Goal: Task Accomplishment & Management: Use online tool/utility

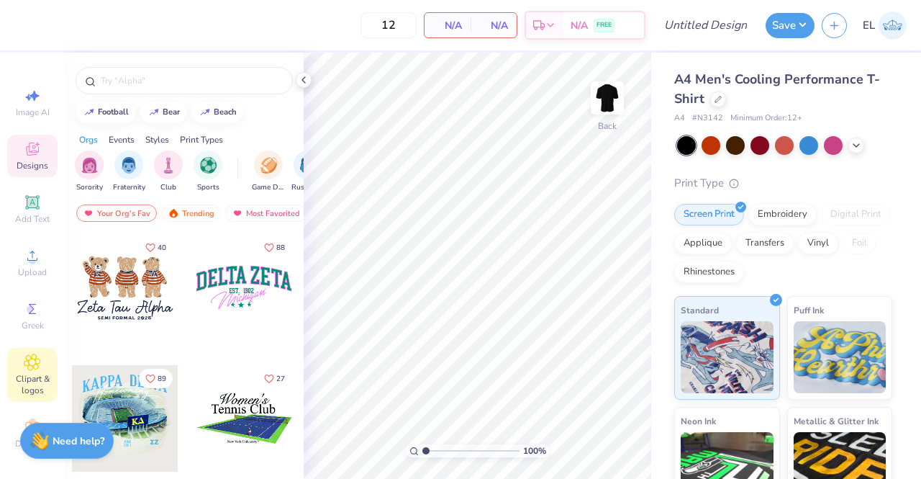
click at [32, 386] on span "Clipart & logos" at bounding box center [32, 384] width 50 height 23
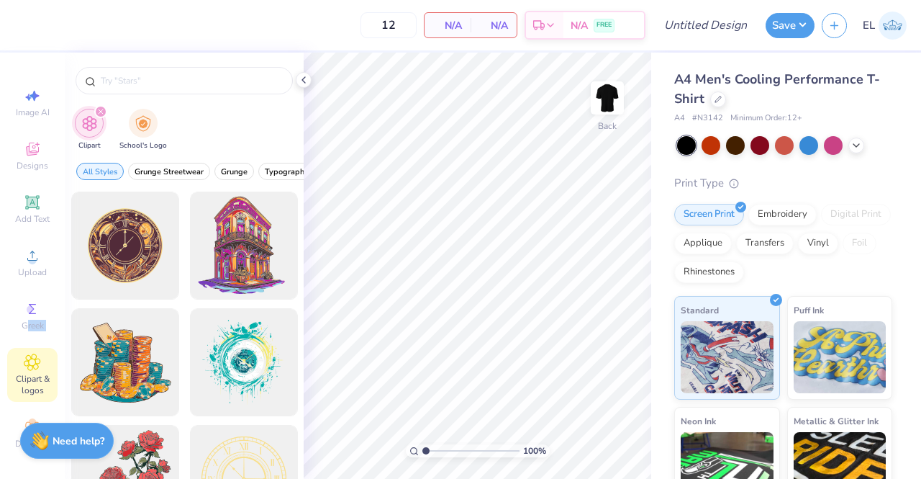
drag, startPoint x: 22, startPoint y: 327, endPoint x: 32, endPoint y: 346, distance: 21.3
click at [32, 346] on div "Image AI Designs Add Text Upload Greek Clipart & logos Decorate" at bounding box center [32, 268] width 50 height 374
drag, startPoint x: 20, startPoint y: 271, endPoint x: 21, endPoint y: 300, distance: 28.8
click at [21, 300] on div "Image AI Designs Add Text Upload Greek Clipart & logos Decorate" at bounding box center [32, 268] width 50 height 374
click at [148, 129] on img "filter for School's Logo" at bounding box center [143, 122] width 16 height 17
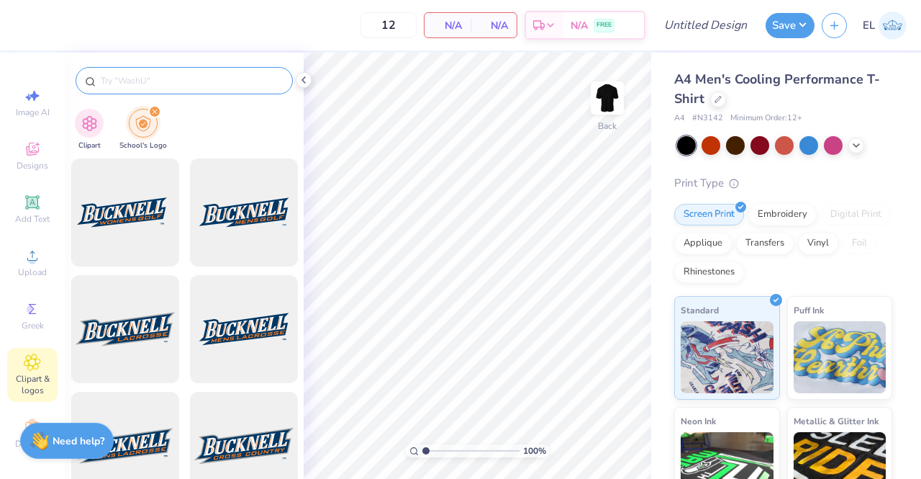
click at [150, 73] on input "text" at bounding box center [191, 80] width 184 height 14
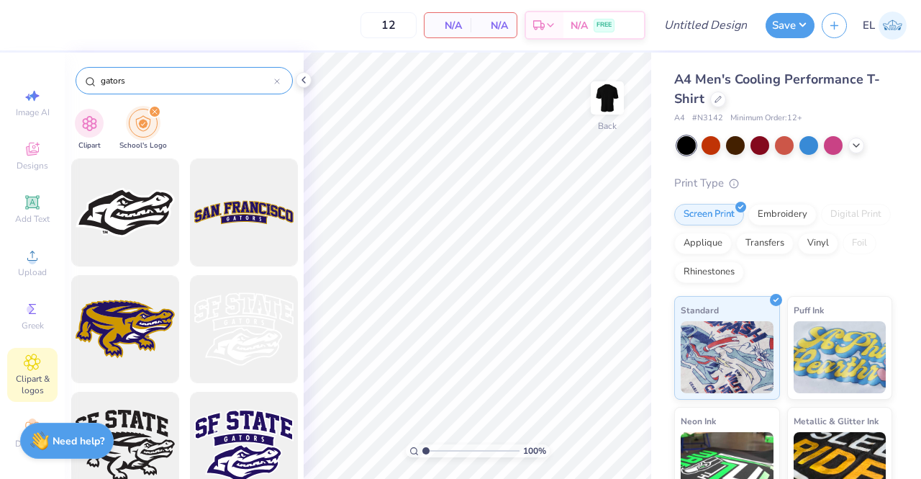
click at [103, 81] on input "gators" at bounding box center [186, 80] width 175 height 14
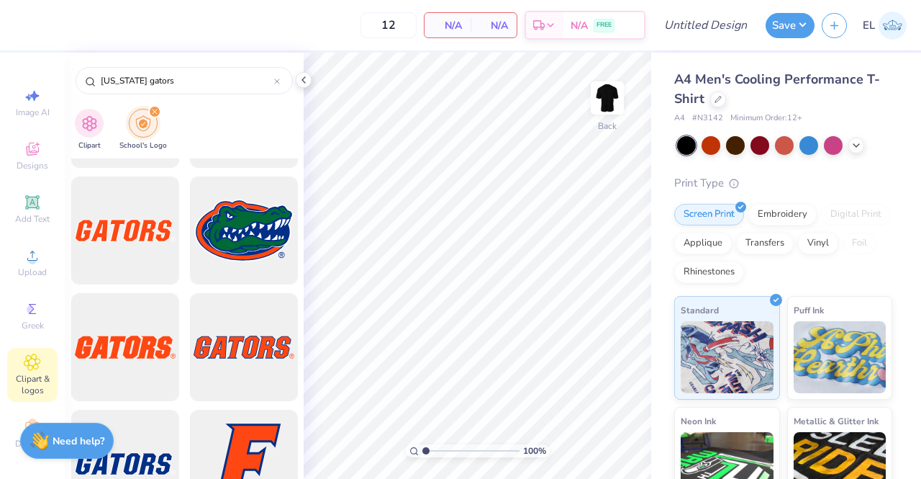
scroll to position [799, 0]
type input "[US_STATE] gators"
click at [137, 343] on div at bounding box center [124, 346] width 119 height 119
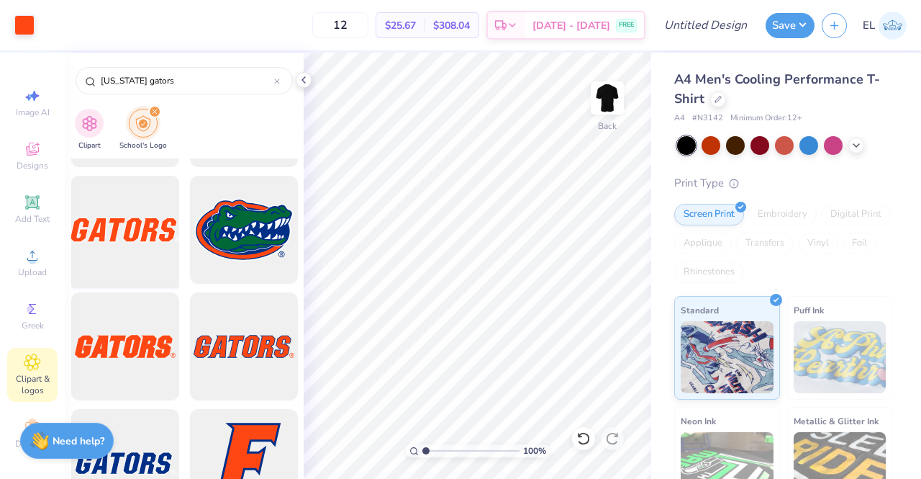
click at [132, 260] on div at bounding box center [124, 230] width 119 height 119
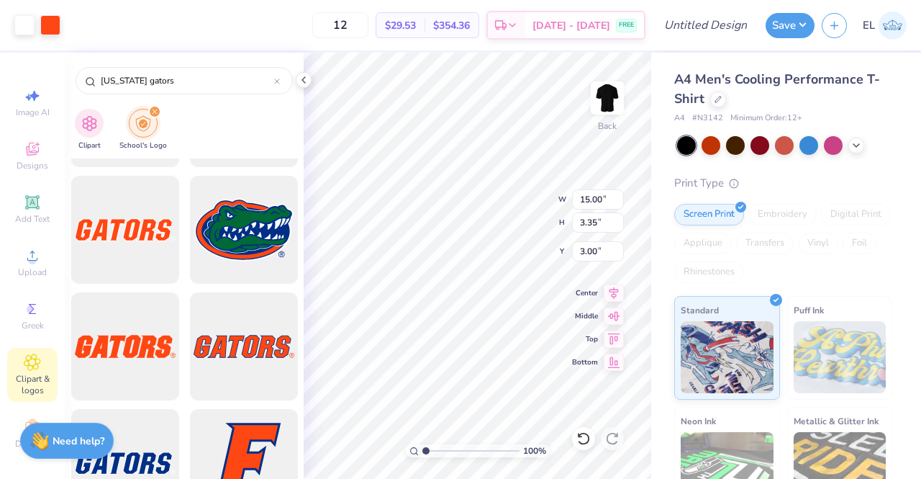
type input "7.74"
drag, startPoint x: 389, startPoint y: 24, endPoint x: 351, endPoint y: 24, distance: 37.4
click at [351, 24] on input "12" at bounding box center [340, 25] width 56 height 26
type input "30"
type input "12.51"
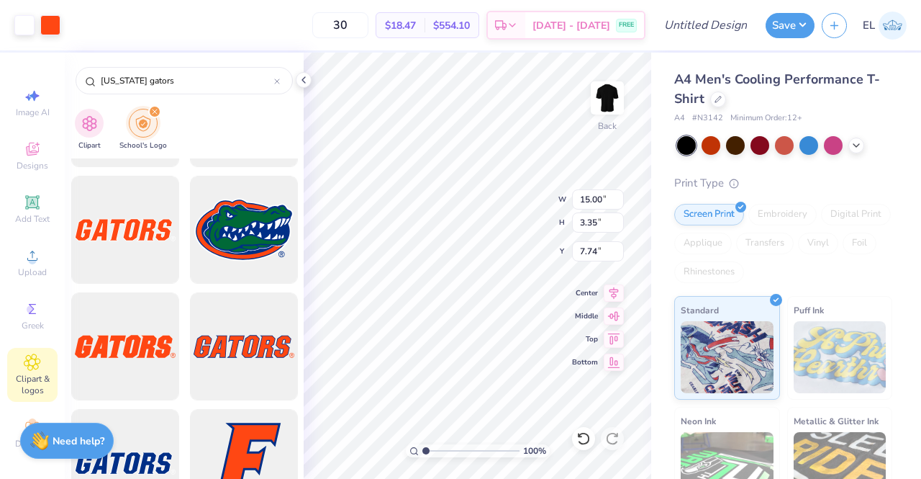
type input "2.79"
type input "4.59"
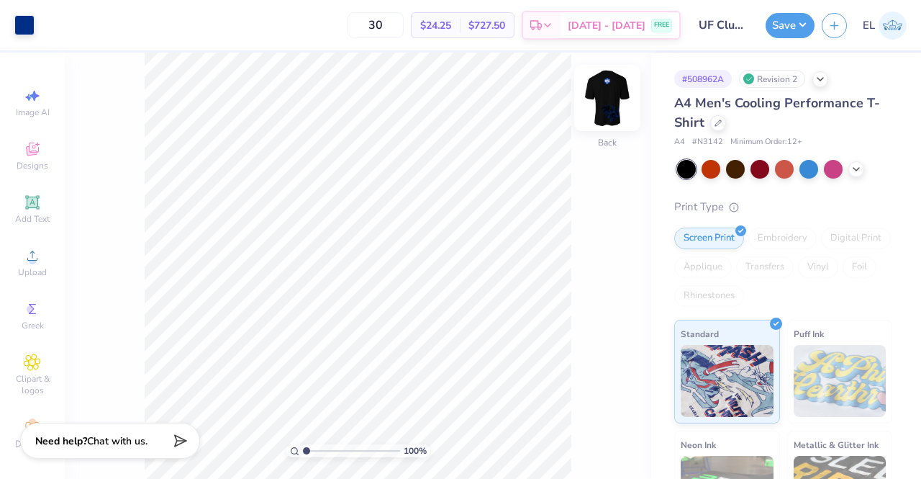
click at [607, 104] on img at bounding box center [608, 98] width 58 height 58
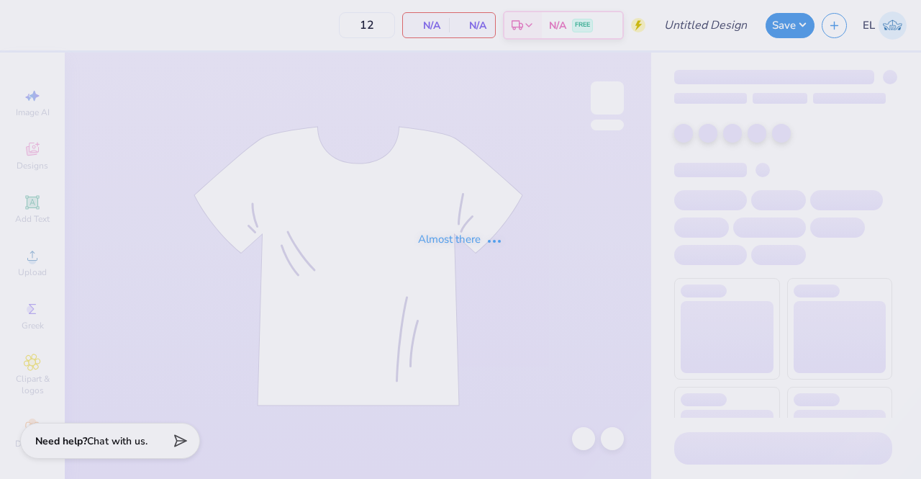
type input "UF Club Rugby Practice Shirt"
type input "30"
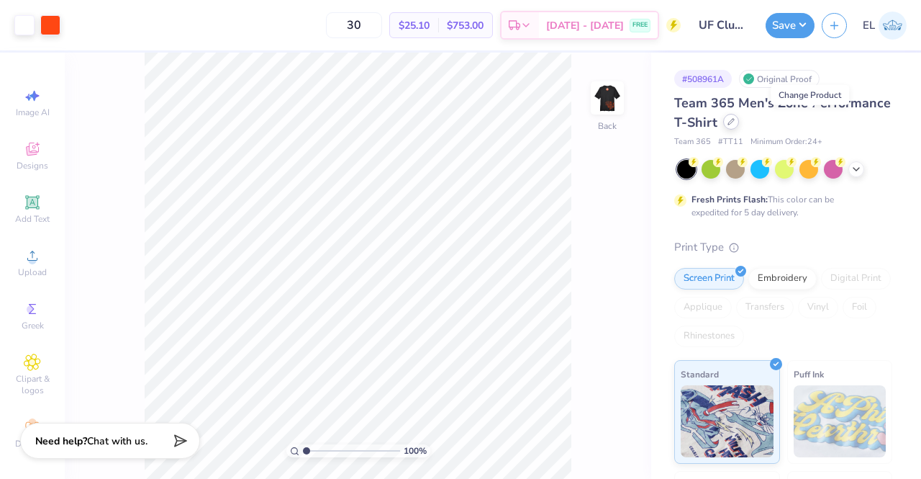
click at [735, 122] on icon at bounding box center [731, 121] width 7 height 7
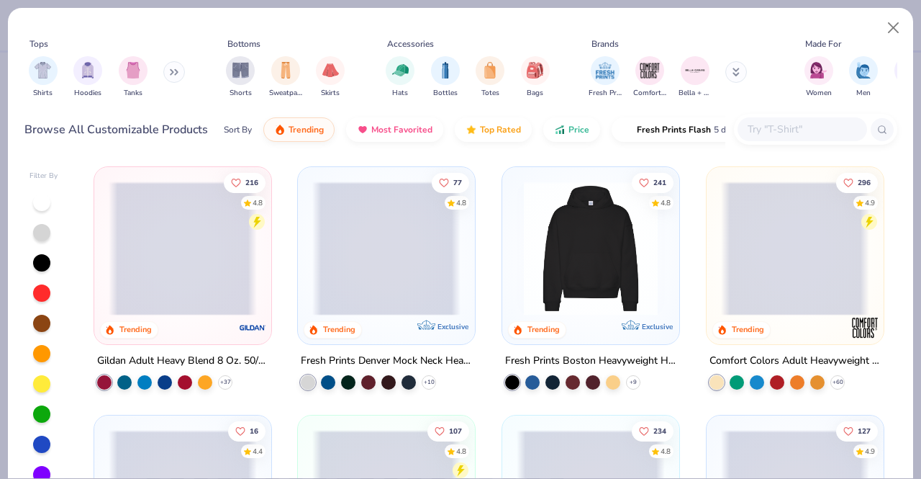
click at [764, 132] on input "text" at bounding box center [801, 129] width 111 height 17
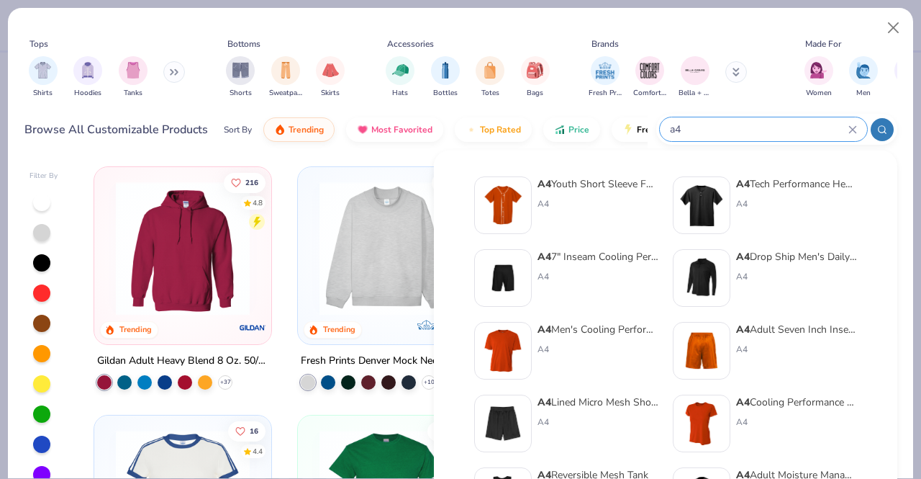
type input "a4"
click at [618, 330] on div "A4 Men's Cooling Performance T-Shirt" at bounding box center [598, 329] width 121 height 15
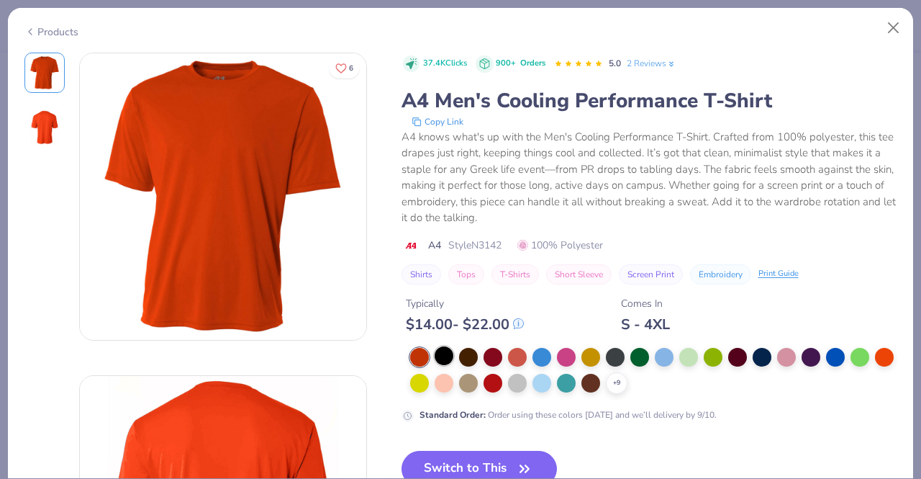
click at [445, 356] on div at bounding box center [444, 355] width 19 height 19
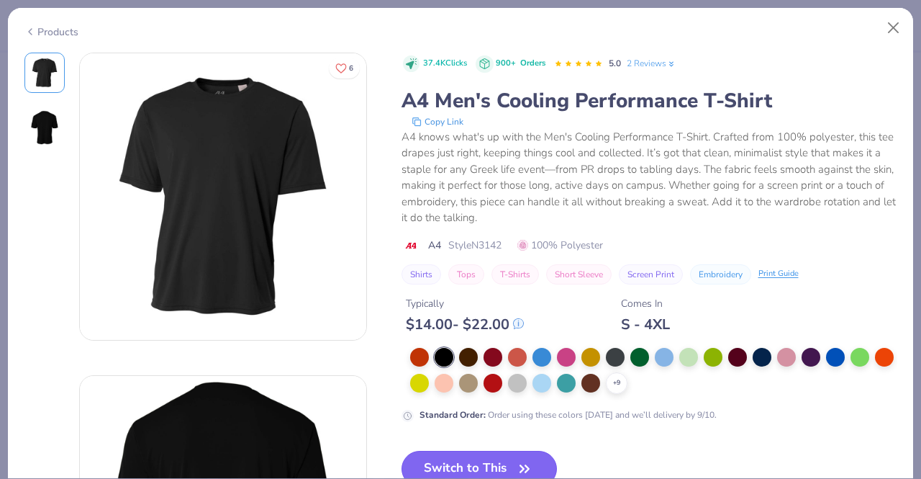
click at [509, 458] on button "Switch to This" at bounding box center [480, 469] width 156 height 36
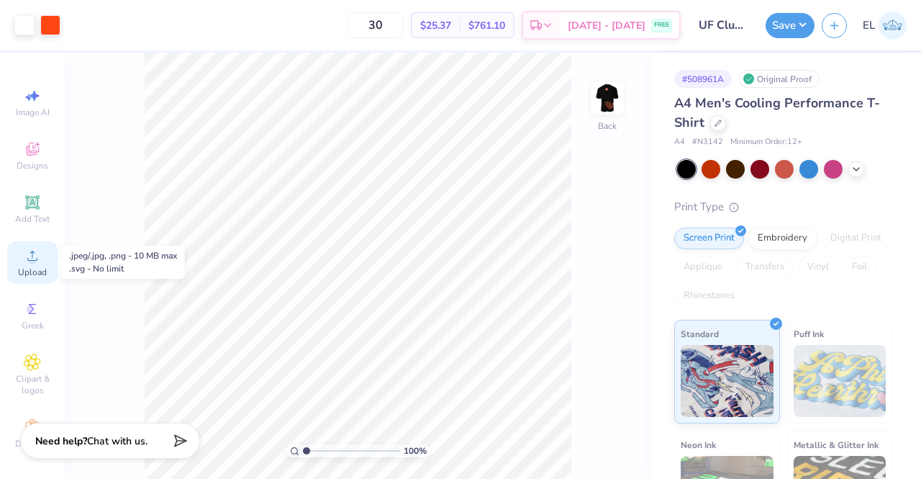
click at [29, 262] on circle at bounding box center [32, 260] width 8 height 8
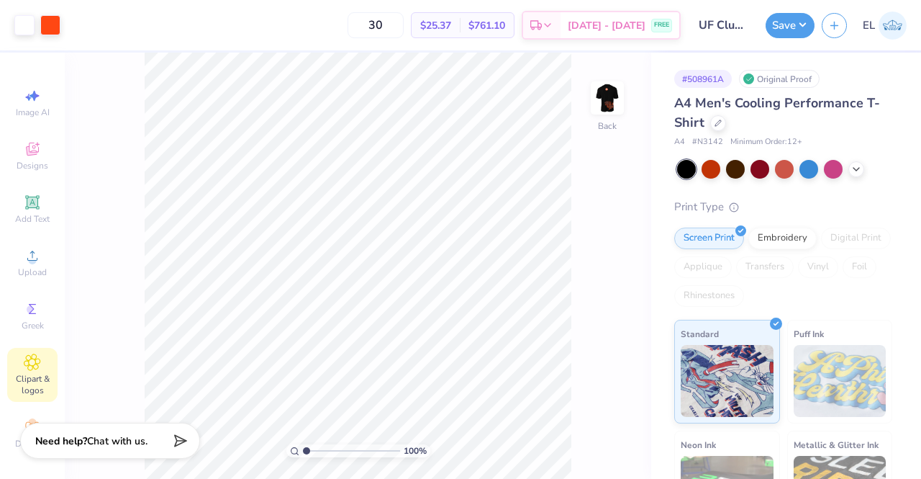
click at [31, 375] on span "Clipart & logos" at bounding box center [32, 384] width 50 height 23
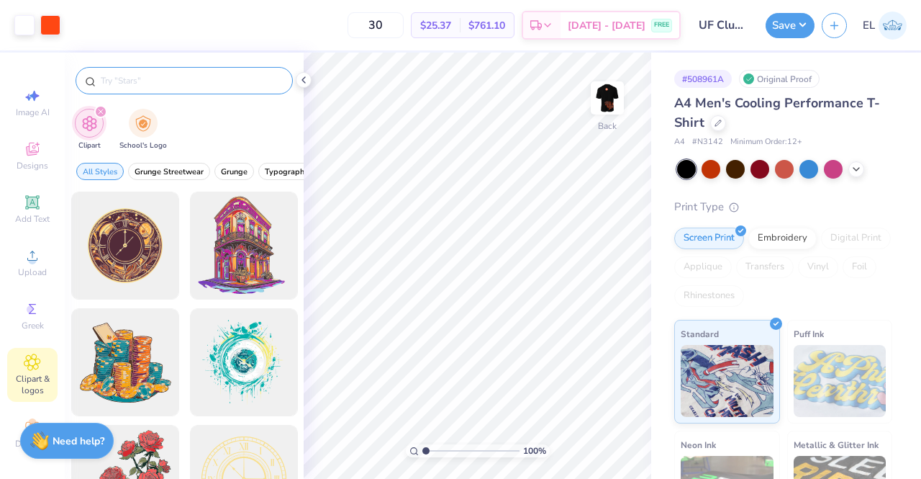
click at [185, 72] on div at bounding box center [184, 80] width 217 height 27
click at [194, 79] on input "text" at bounding box center [191, 80] width 184 height 14
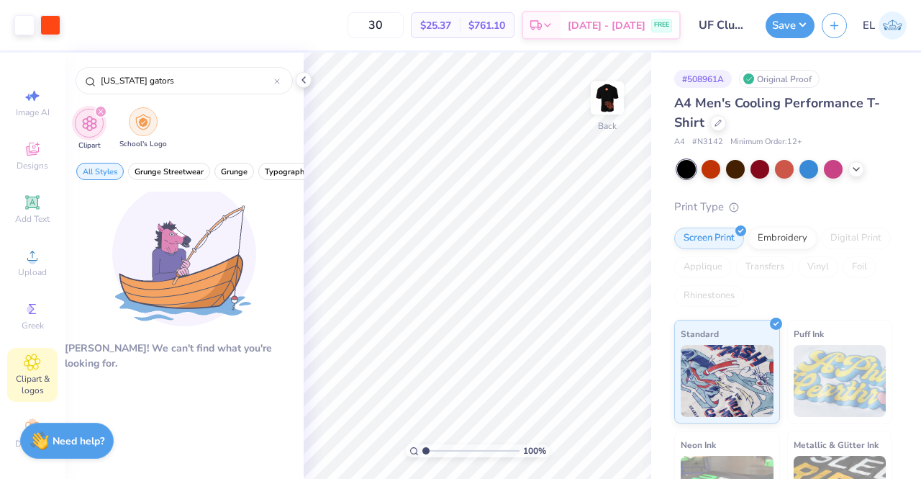
type input "[US_STATE] gators"
click at [148, 123] on img "filter for School's Logo" at bounding box center [143, 122] width 16 height 17
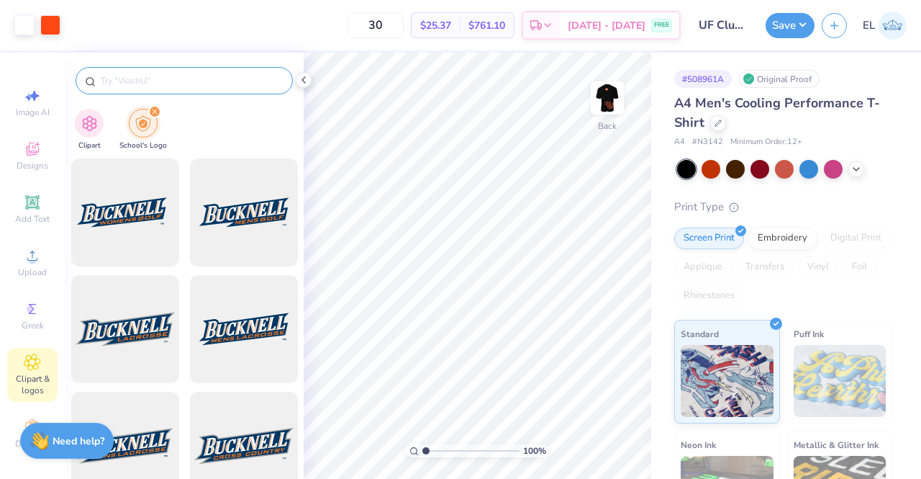
click at [176, 86] on input "text" at bounding box center [191, 80] width 184 height 14
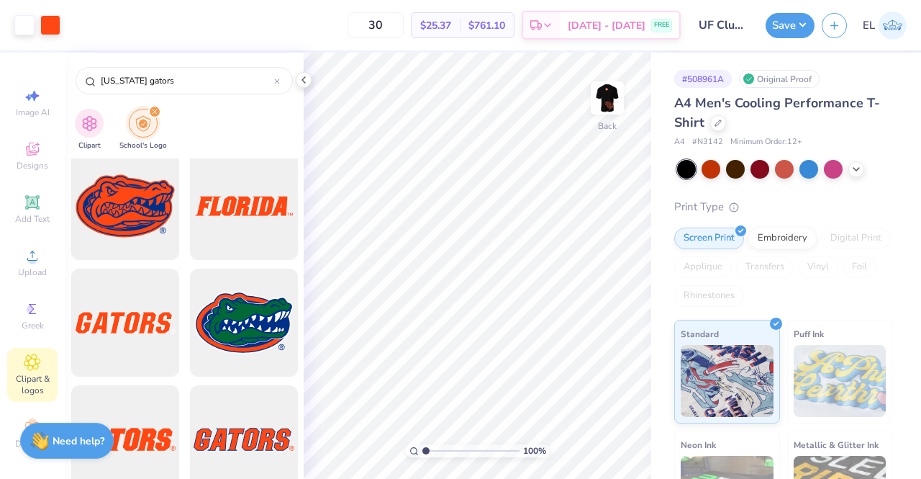
scroll to position [713, 0]
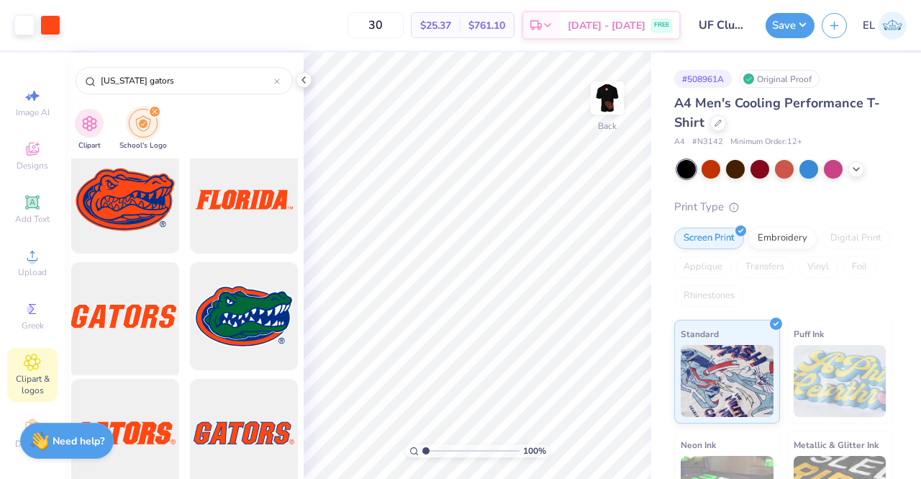
type input "[US_STATE] gators"
click at [125, 308] on div at bounding box center [124, 316] width 119 height 119
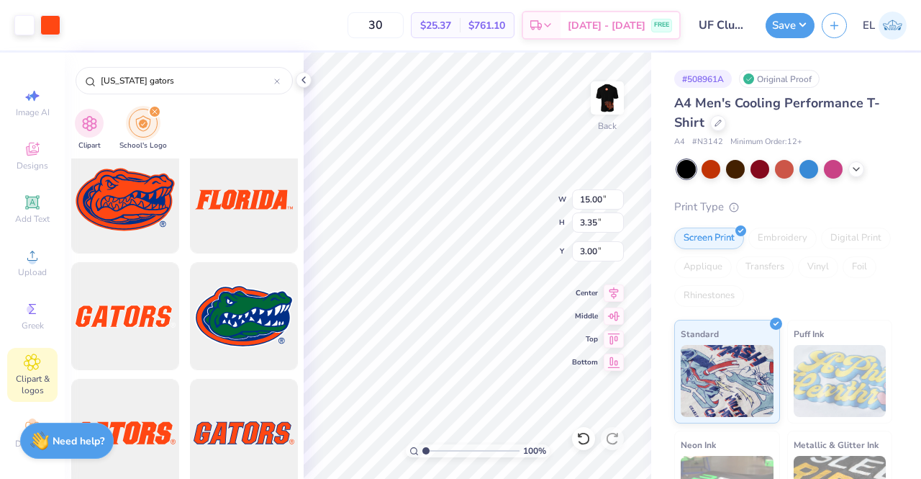
type input "11.51"
type input "4.19"
type input "4.48"
type input "5.39"
type input "11.69"
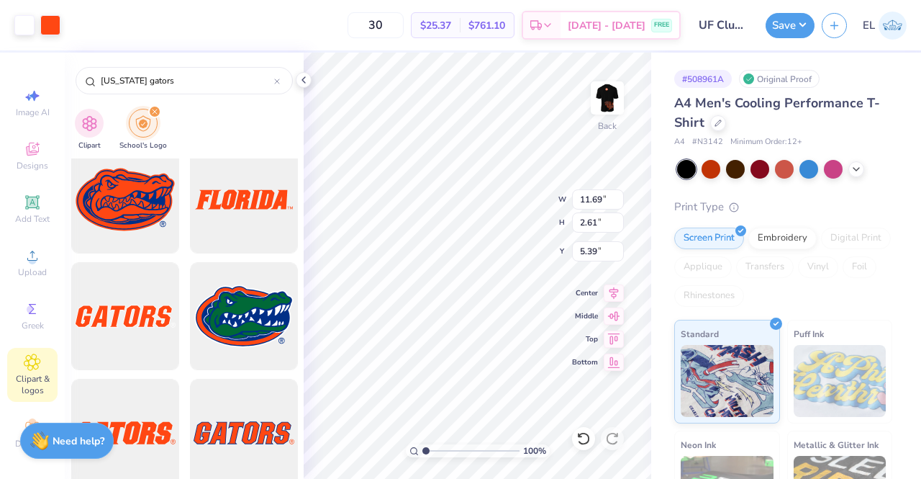
type input "2.61"
type input "5.17"
type input "12.56"
type input "2.81"
type input "5.37"
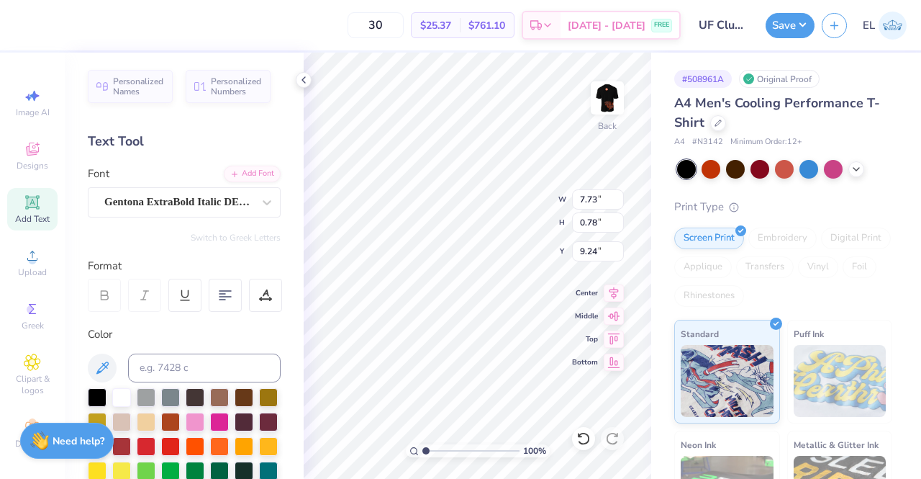
type input "8.76"
type textarea "CLUB RUGBY"
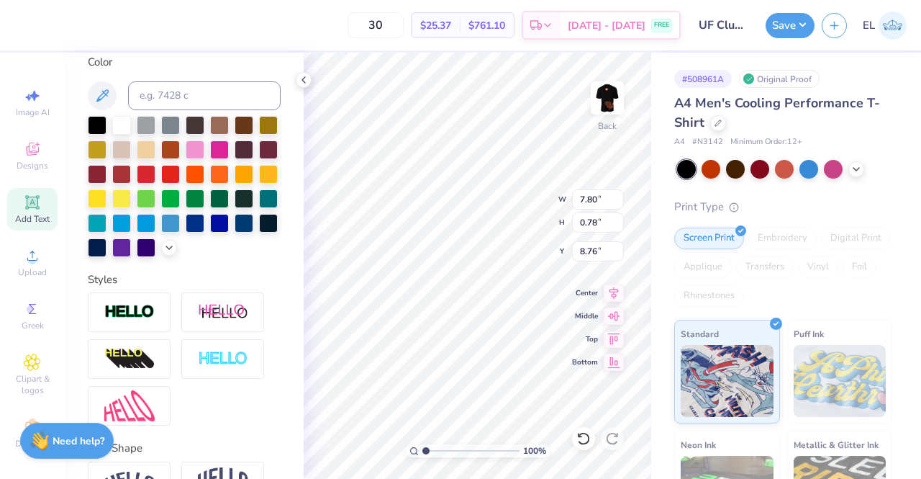
scroll to position [381, 0]
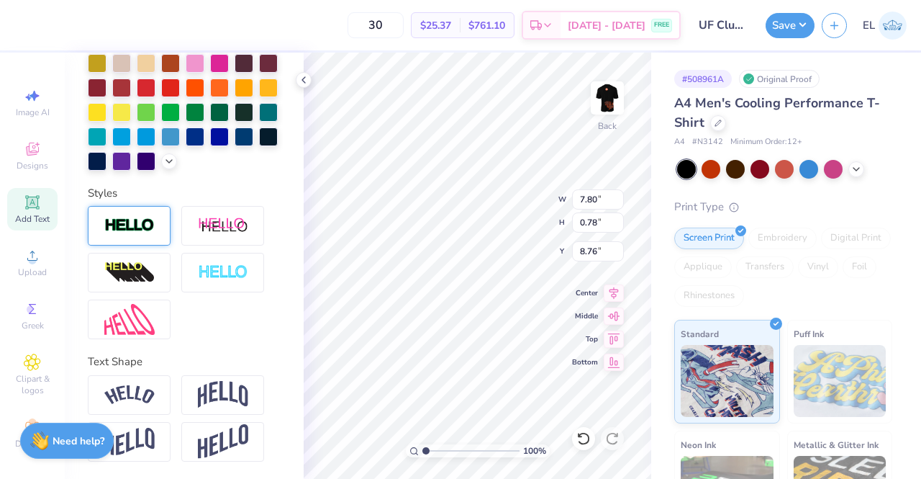
click at [155, 235] on div at bounding box center [129, 226] width 83 height 40
type input "7.82"
type input "0.79"
type input "8.75"
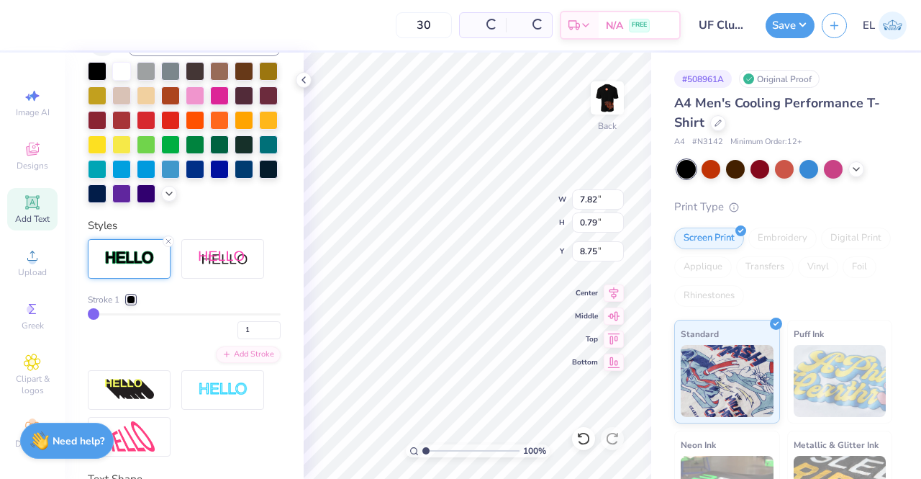
scroll to position [438, 0]
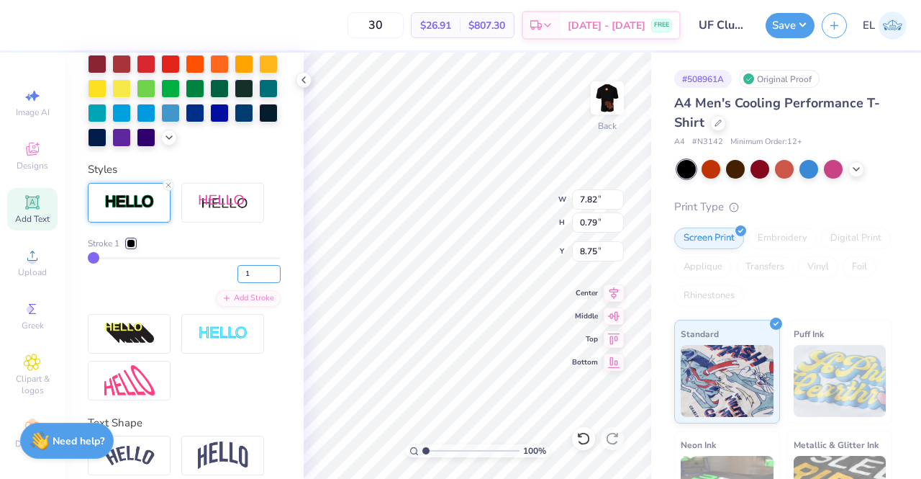
click at [240, 283] on input "1" at bounding box center [259, 274] width 43 height 18
click at [130, 248] on div at bounding box center [131, 243] width 9 height 9
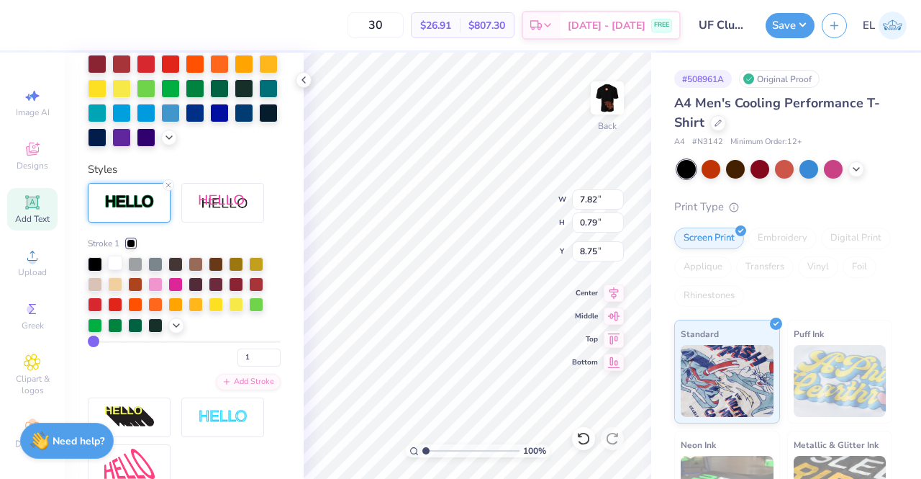
click at [114, 270] on div at bounding box center [115, 262] width 14 height 14
drag, startPoint x: 248, startPoint y: 379, endPoint x: 212, endPoint y: 380, distance: 36.0
click at [212, 366] on div "1" at bounding box center [184, 353] width 193 height 26
type input "3"
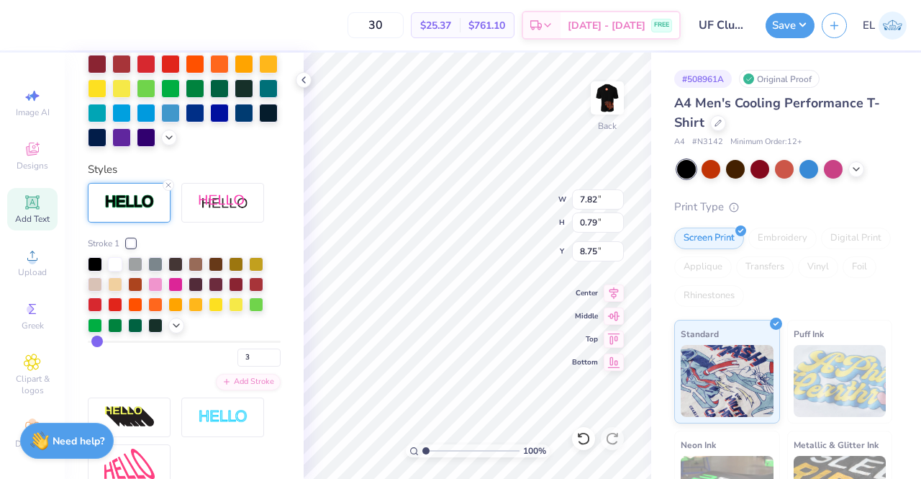
type input "7.85"
type input "0.83"
type input "8.73"
click at [163, 366] on div "3" at bounding box center [184, 353] width 193 height 26
click at [246, 366] on input "3" at bounding box center [259, 357] width 43 height 18
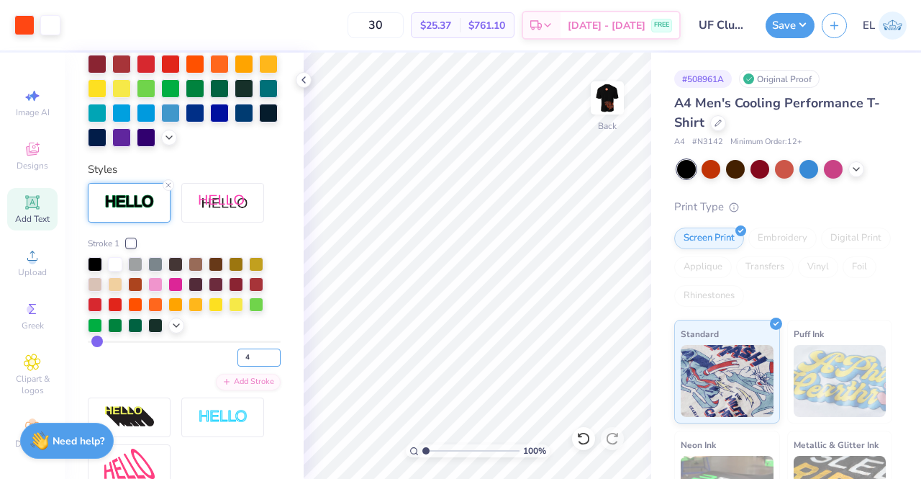
type input "4"
type input "1"
click at [425, 452] on input "range" at bounding box center [470, 450] width 97 height 13
type input "8.57"
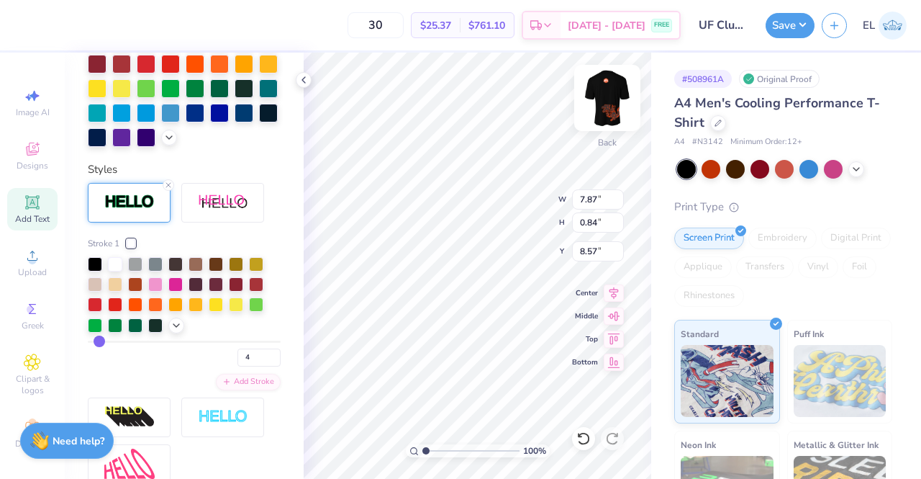
click at [612, 123] on div at bounding box center [607, 98] width 66 height 66
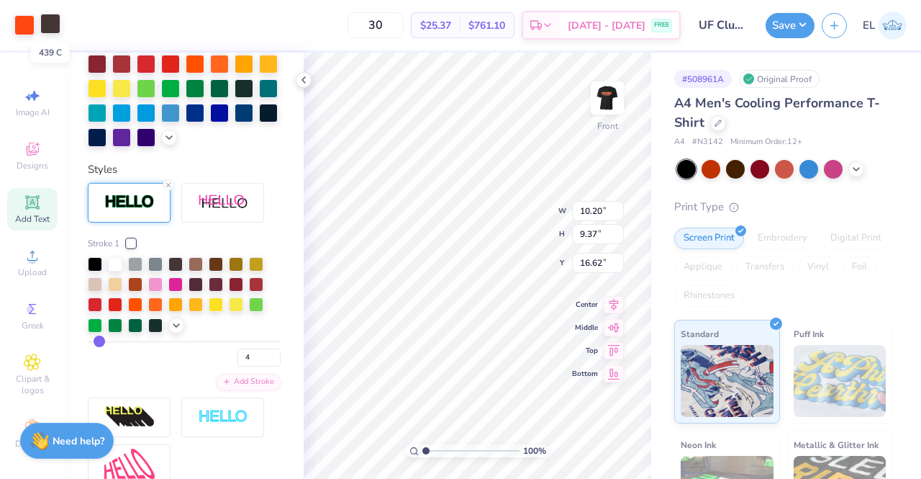
click at [54, 21] on div at bounding box center [50, 24] width 20 height 20
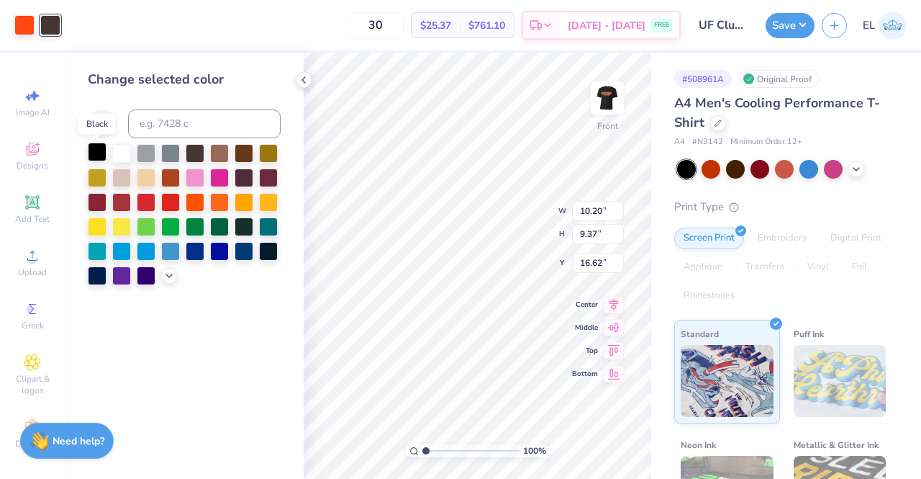
click at [96, 151] on div at bounding box center [97, 152] width 19 height 19
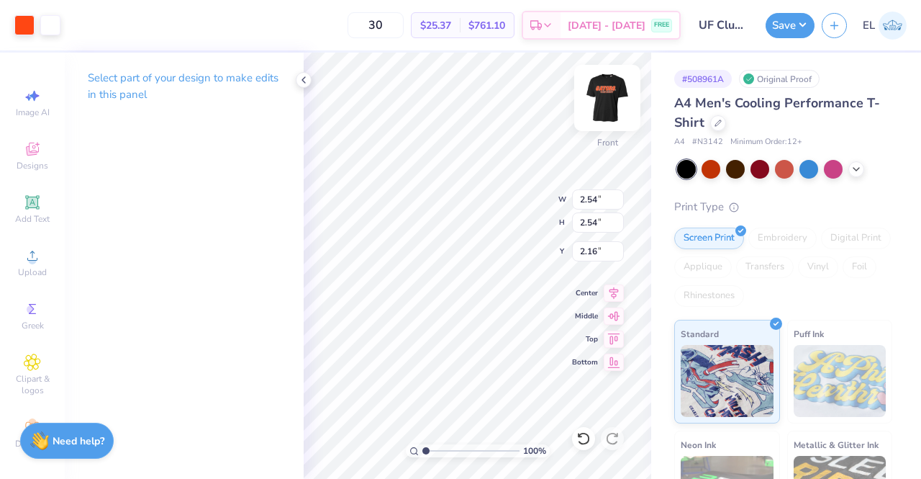
type input "2.49"
click at [531, 204] on div "100 % Front W 2.54 2.54 " H 2.54 2.54 " Y 2.49 2.49 " Center Middle Top Bottom" at bounding box center [478, 266] width 348 height 426
type input "3.21"
type input "2.38"
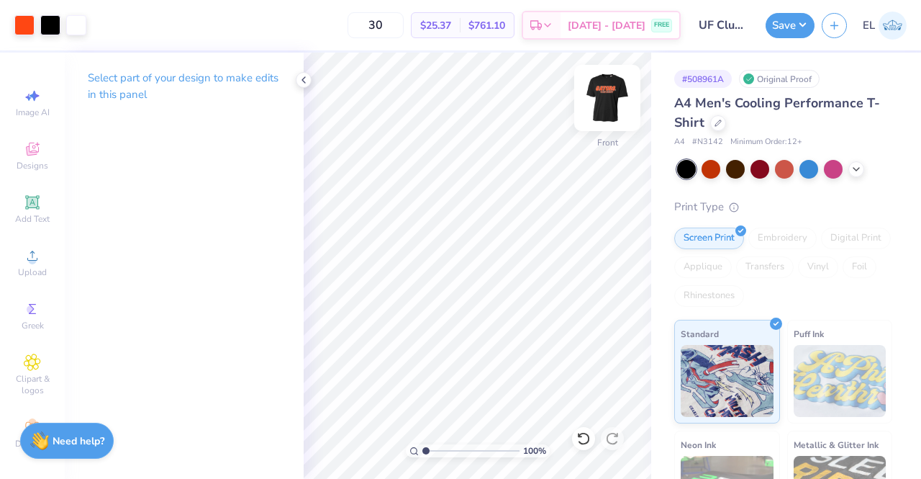
click at [597, 110] on img at bounding box center [608, 98] width 58 height 58
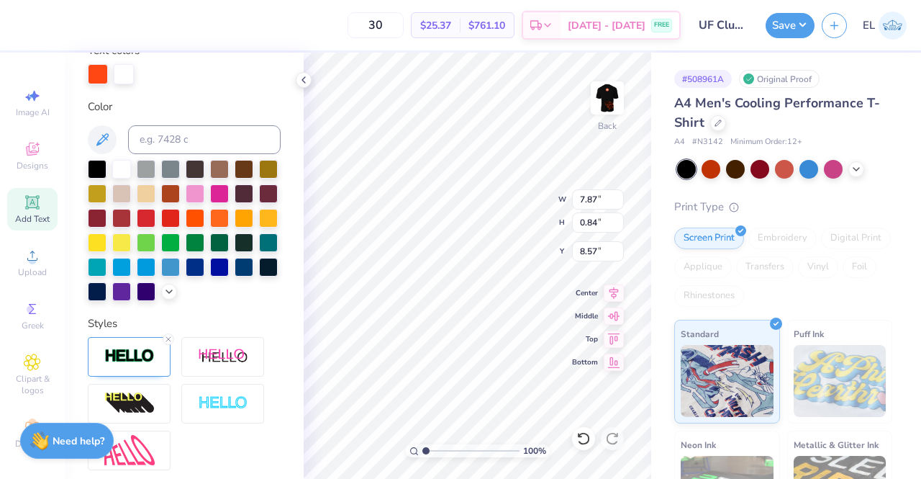
scroll to position [299, 0]
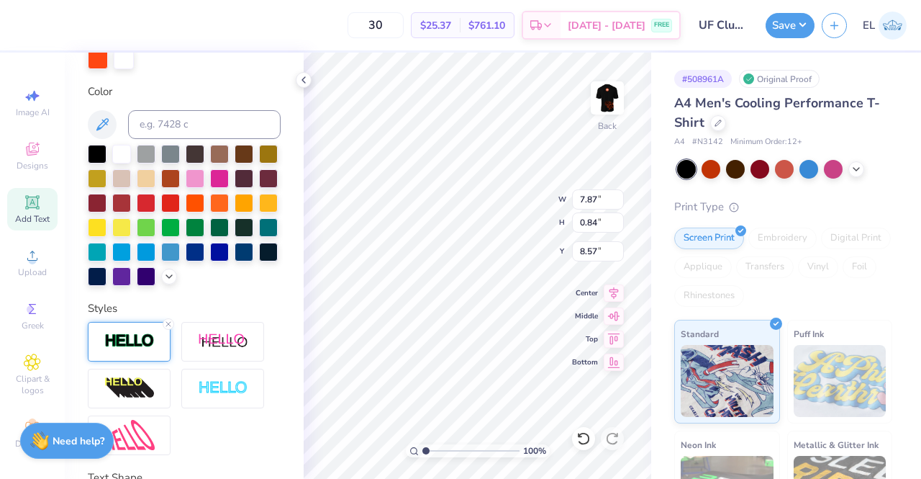
click at [132, 349] on img at bounding box center [129, 341] width 50 height 17
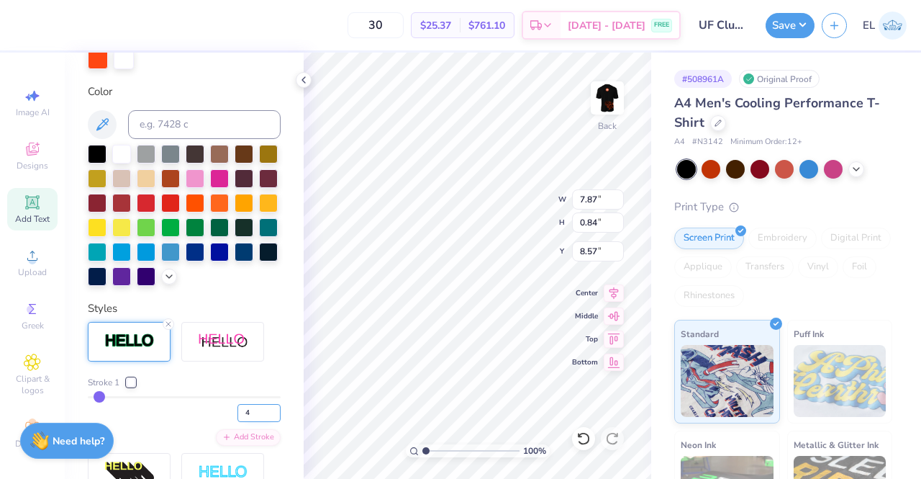
click at [255, 422] on input "4" at bounding box center [259, 413] width 43 height 18
type input "3"
type input "7.85"
type input "0.83"
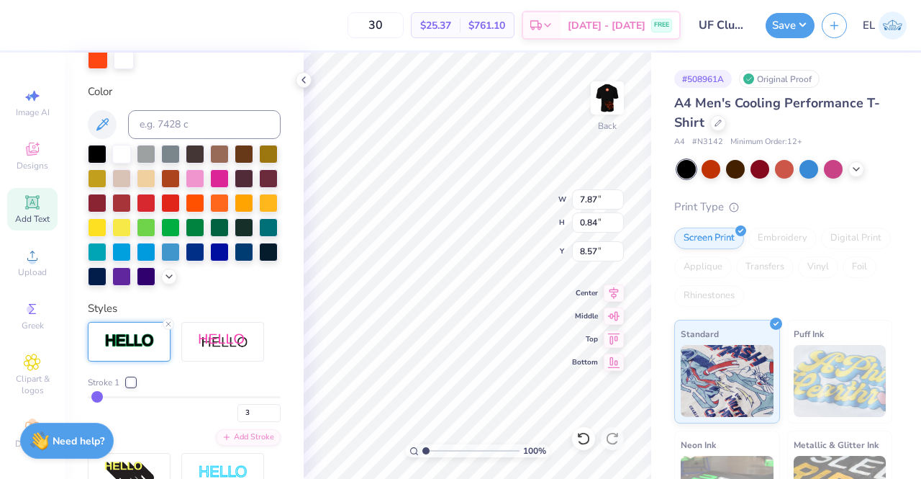
type input "8.58"
type input "4.89"
type input "4.81"
type input "4.69"
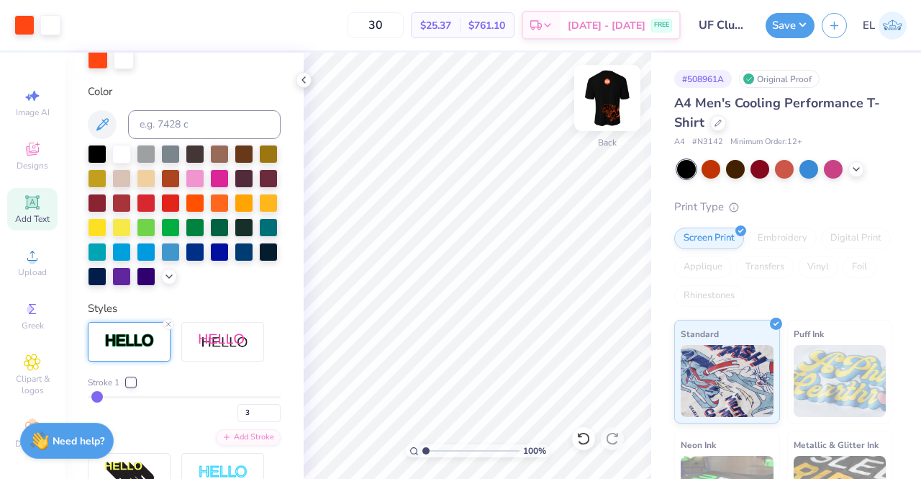
click at [603, 99] on img at bounding box center [608, 98] width 58 height 58
click at [597, 96] on img at bounding box center [608, 98] width 58 height 58
click at [796, 28] on button "Save" at bounding box center [790, 23] width 49 height 25
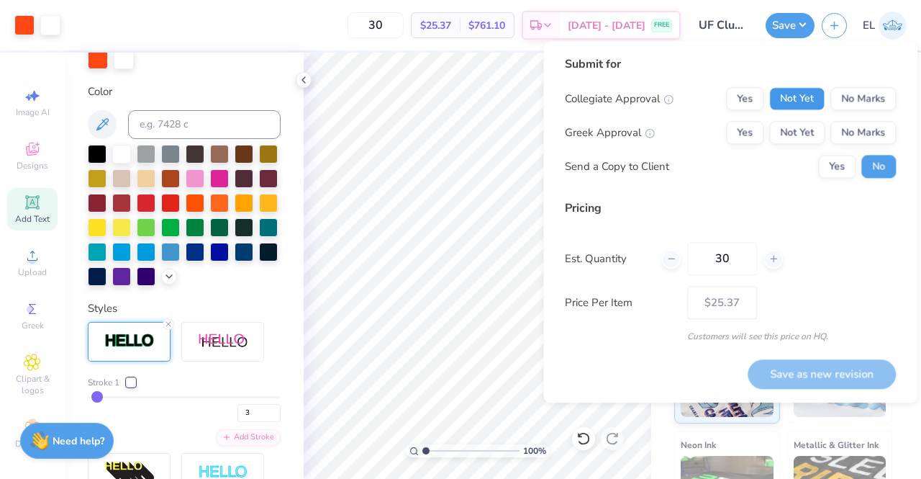
click at [823, 101] on button "Not Yet" at bounding box center [796, 98] width 55 height 23
click at [813, 131] on button "Not Yet" at bounding box center [796, 132] width 55 height 23
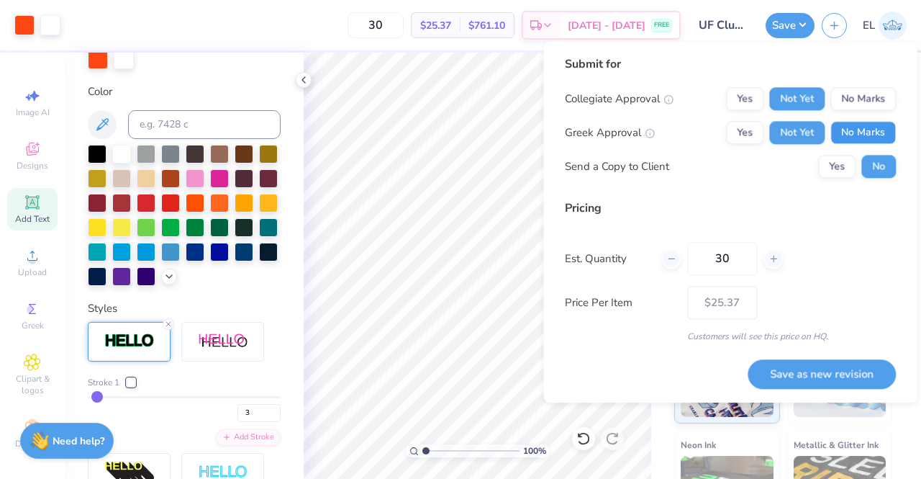
click at [844, 135] on button "No Marks" at bounding box center [863, 132] width 65 height 23
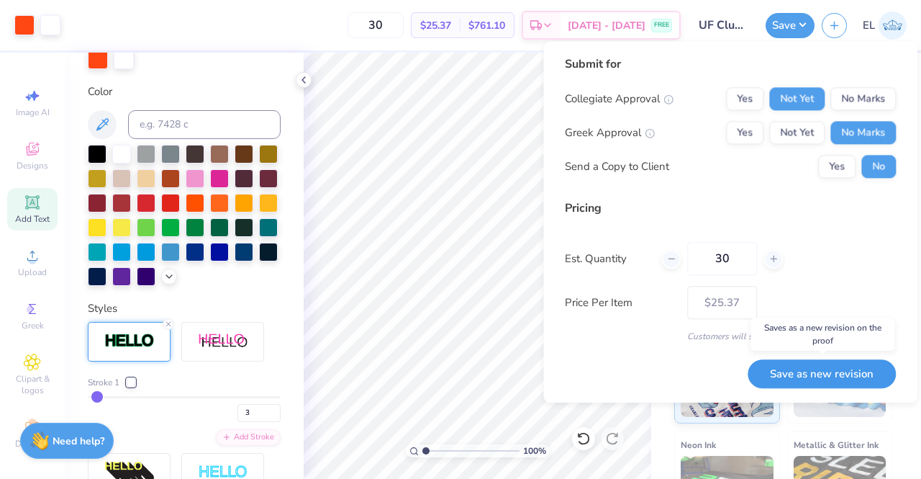
click at [812, 372] on button "Save as new revision" at bounding box center [822, 374] width 148 height 30
type input "$25.37"
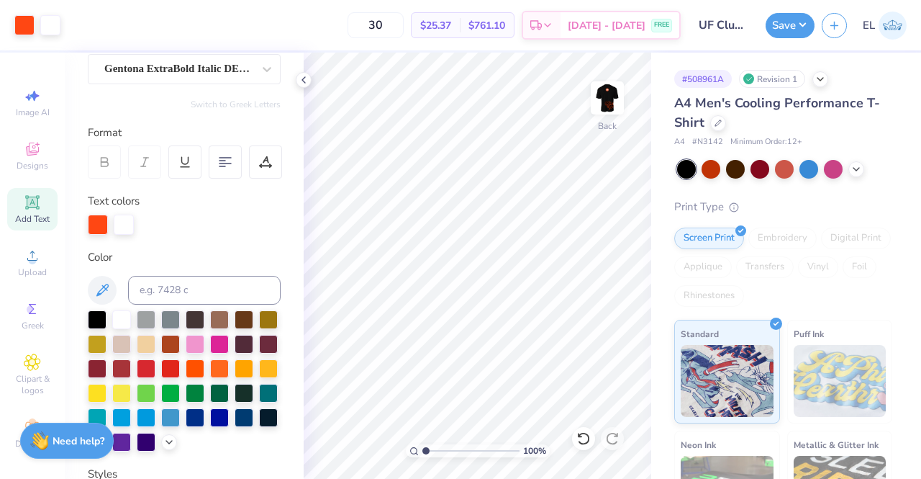
scroll to position [1, 0]
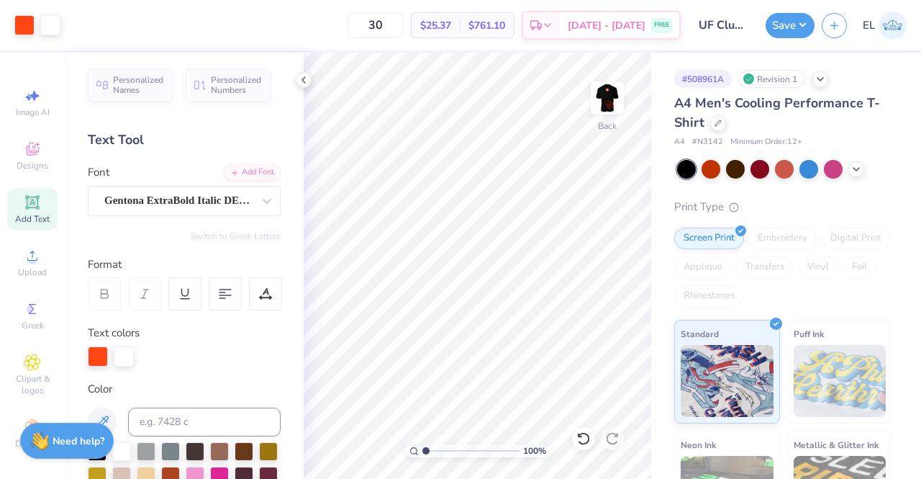
click at [27, 207] on icon at bounding box center [32, 201] width 11 height 11
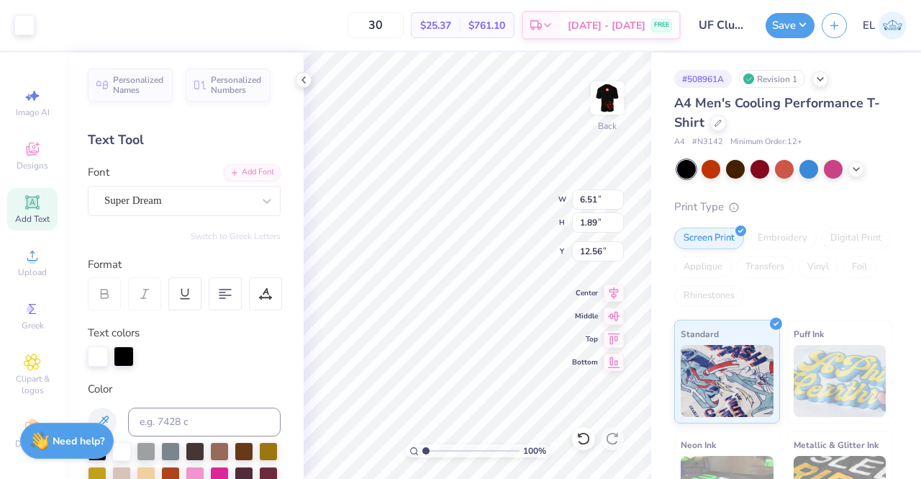
type input "6.55"
type input "1.92"
type input "12.54"
click at [164, 196] on div "Super Dream" at bounding box center [178, 200] width 151 height 22
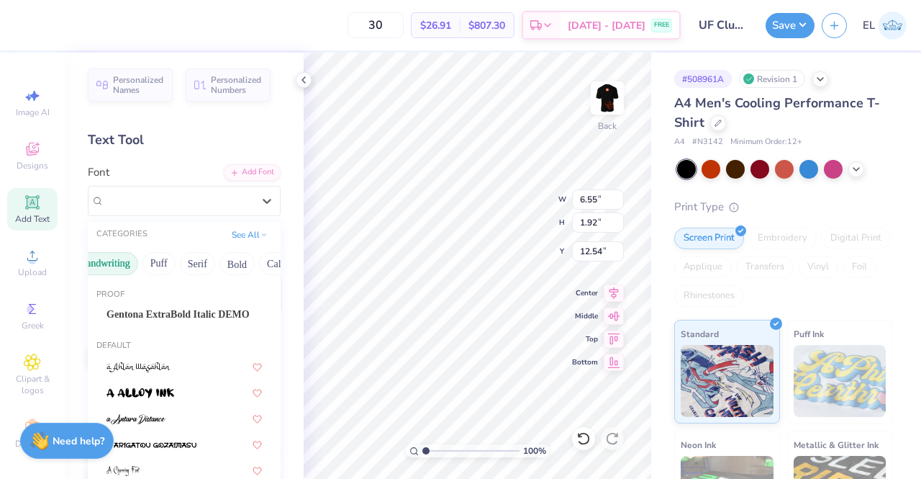
scroll to position [0, 91]
click at [210, 263] on button "Bold" at bounding box center [212, 263] width 35 height 23
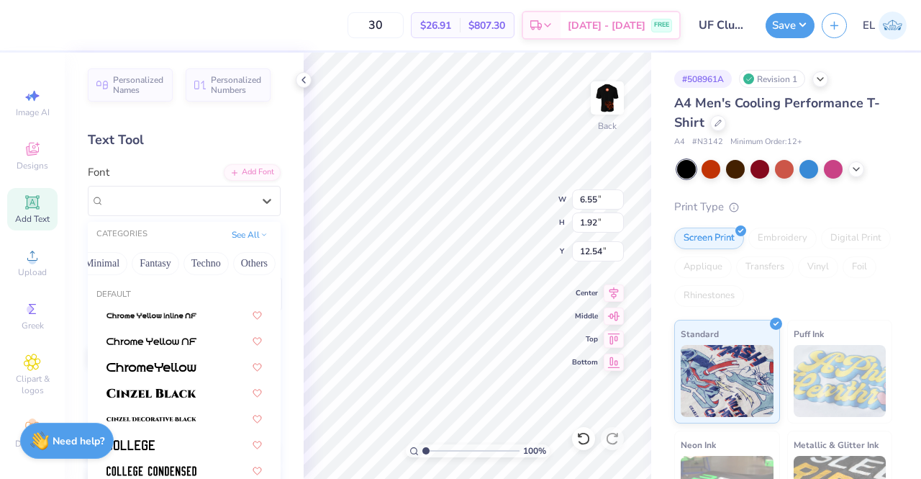
scroll to position [0, 429]
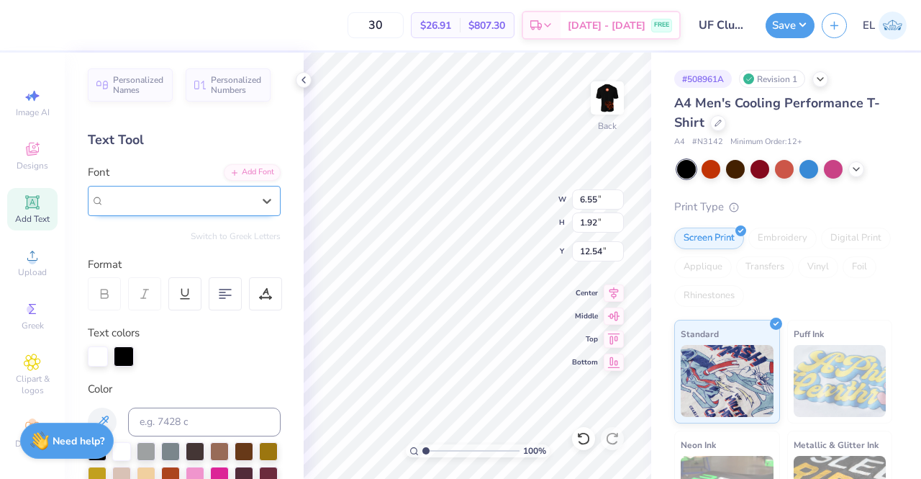
click at [206, 204] on div "Super Dream" at bounding box center [178, 200] width 148 height 17
type input "d"
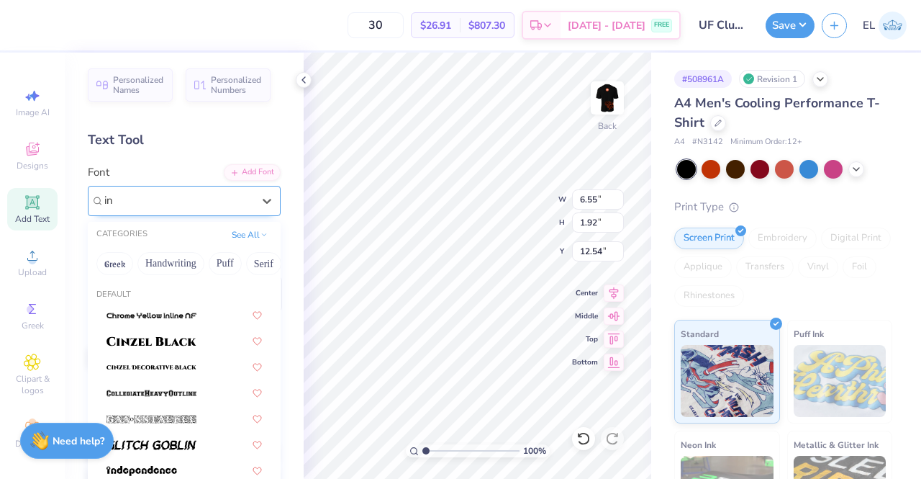
type input "i"
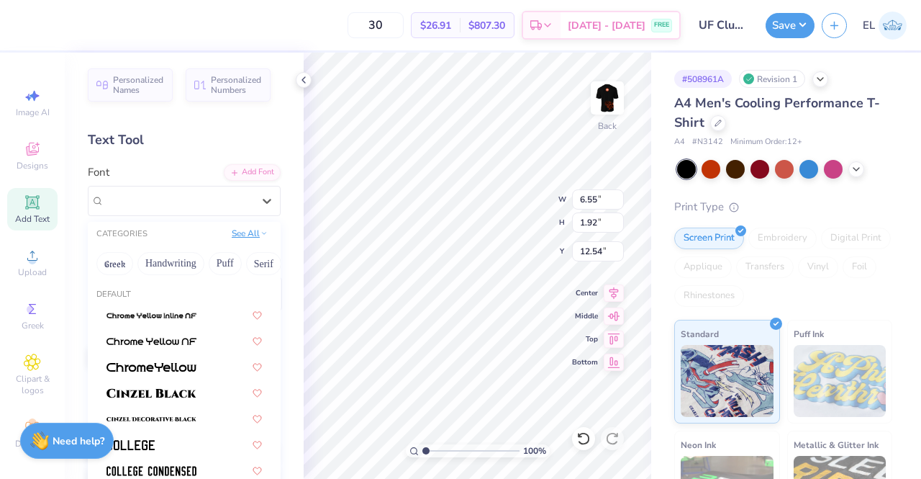
click at [240, 230] on button "See All" at bounding box center [249, 233] width 45 height 14
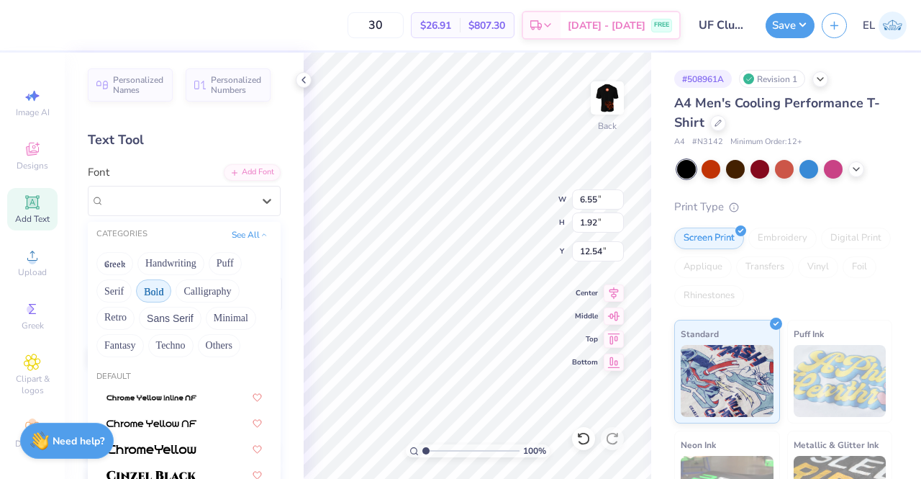
click at [155, 290] on button "Bold" at bounding box center [153, 290] width 35 height 23
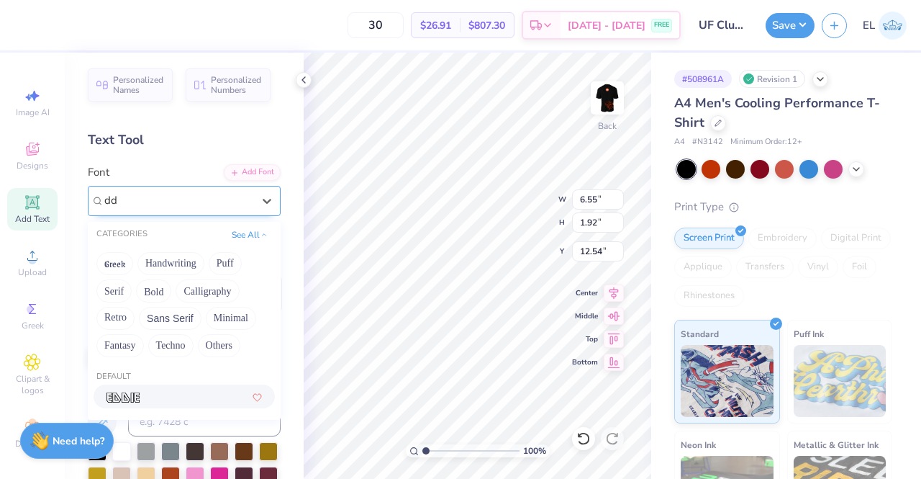
type input "d"
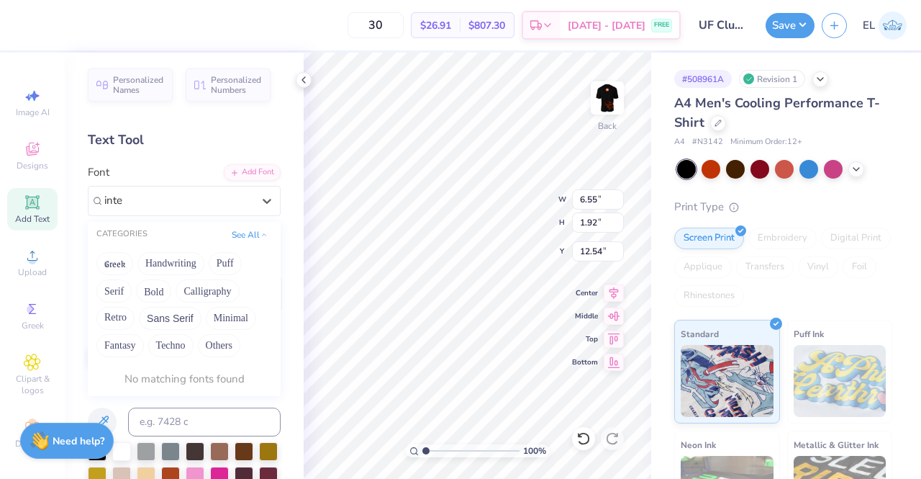
type input "inte"
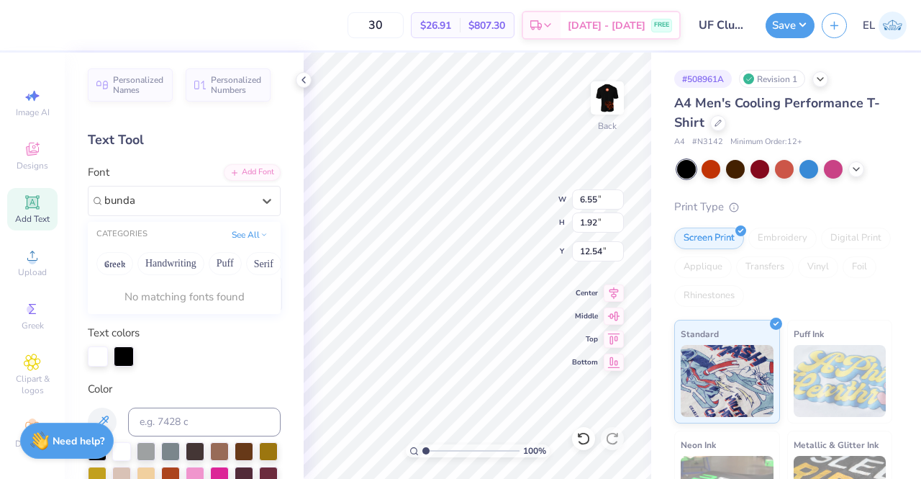
type input "bunda"
type input "charc"
type input "bouch"
click at [230, 199] on div "Super Dream" at bounding box center [178, 200] width 148 height 17
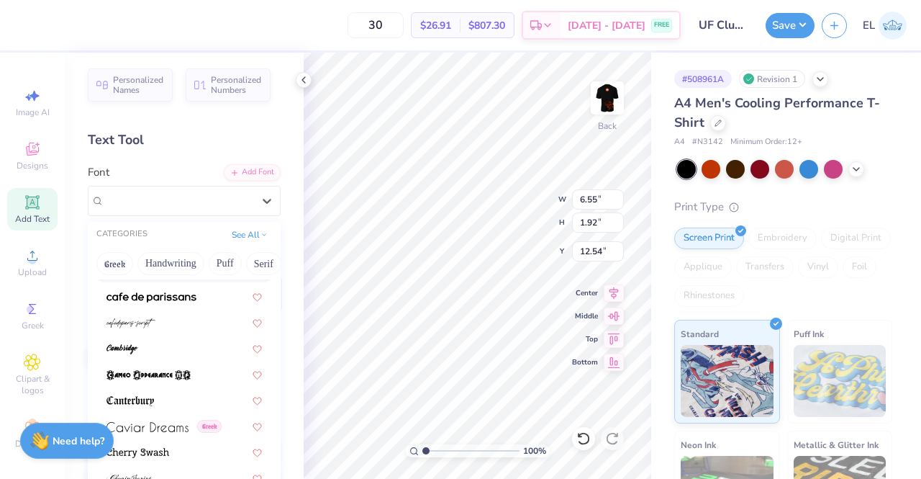
scroll to position [1501, 0]
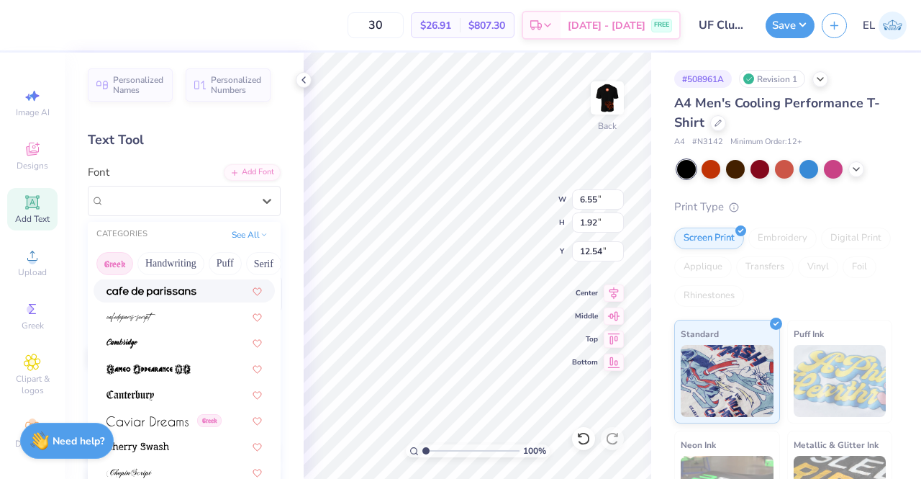
click at [121, 266] on button "Greek" at bounding box center [114, 263] width 37 height 23
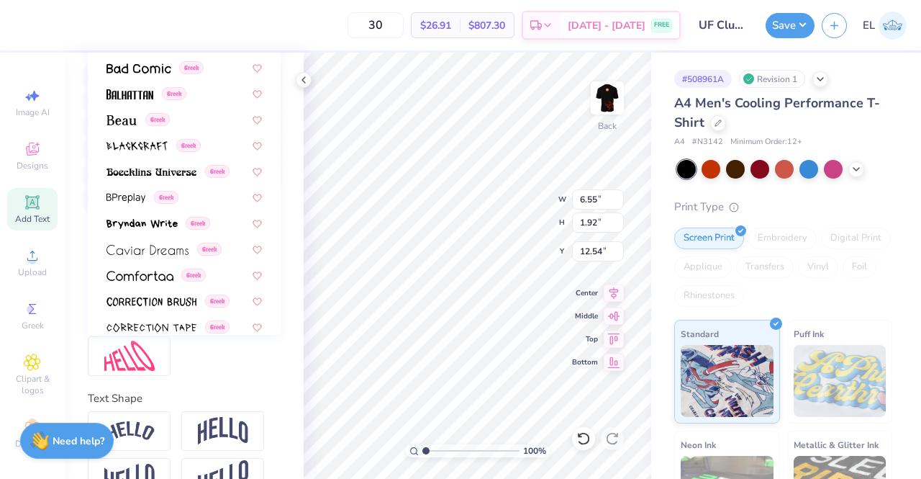
scroll to position [179, 0]
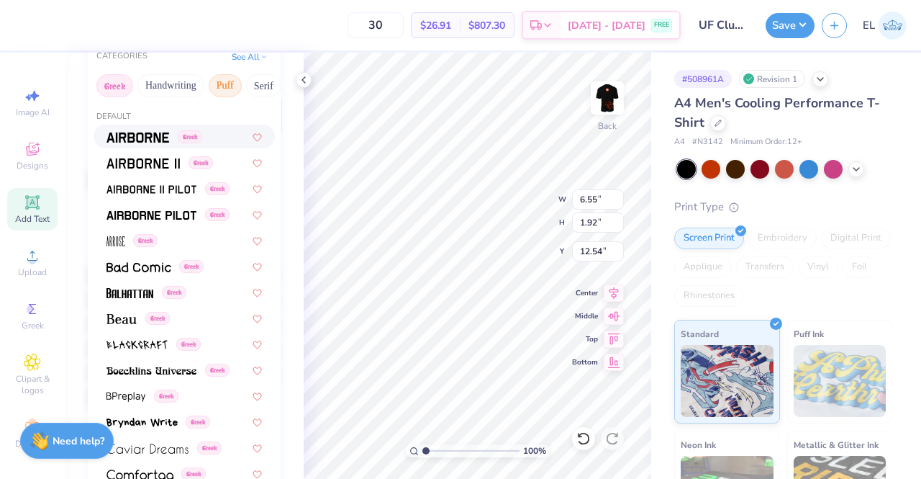
click at [232, 89] on button "Puff" at bounding box center [225, 85] width 33 height 23
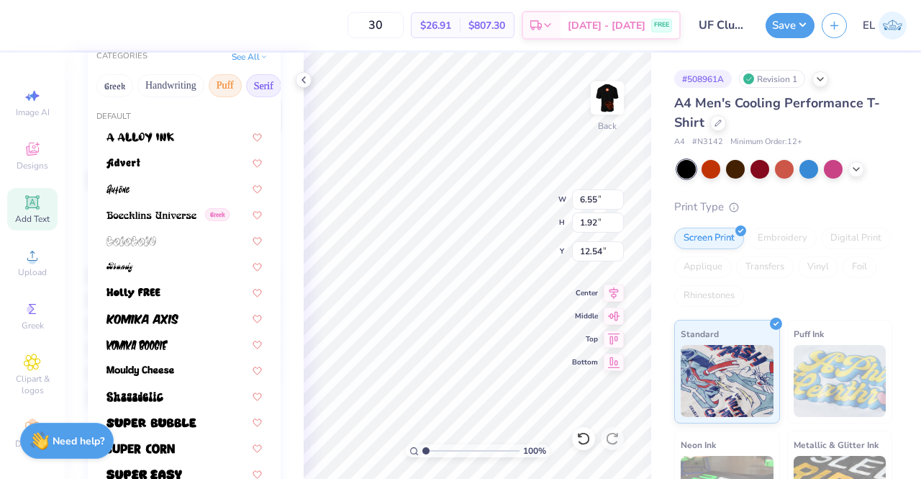
click at [255, 81] on button "Serif" at bounding box center [263, 85] width 35 height 23
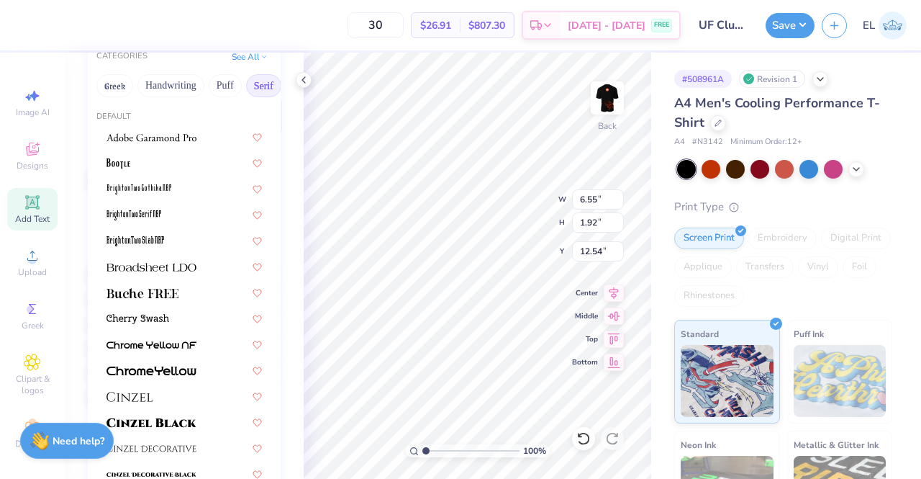
scroll to position [0, 86]
click at [220, 81] on button "Bold" at bounding box center [216, 85] width 35 height 23
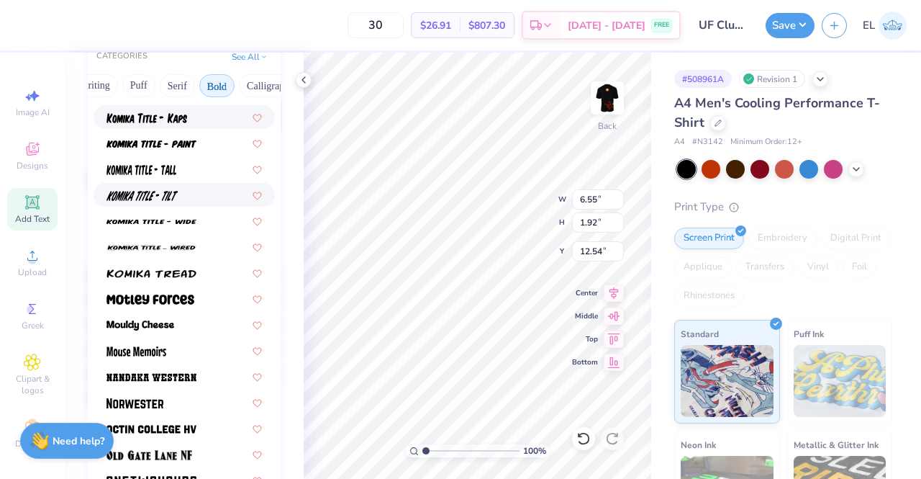
scroll to position [1029, 0]
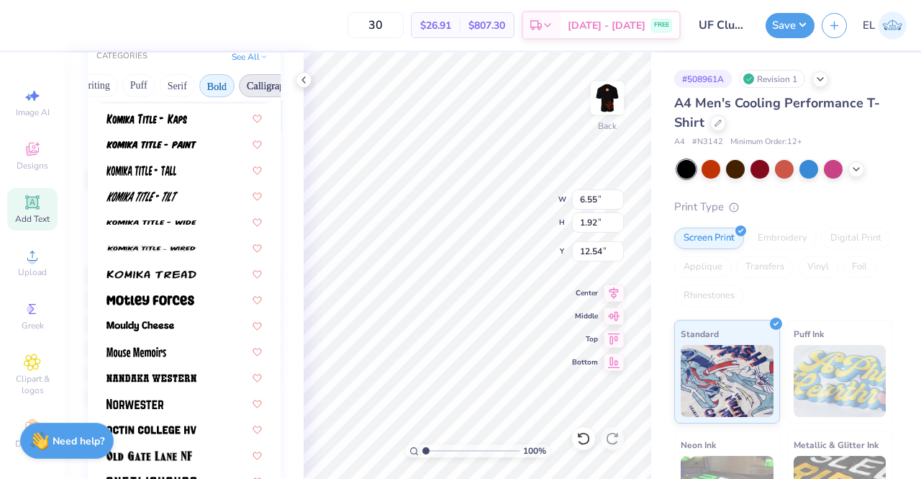
click at [248, 85] on button "Calligraphy" at bounding box center [270, 85] width 63 height 23
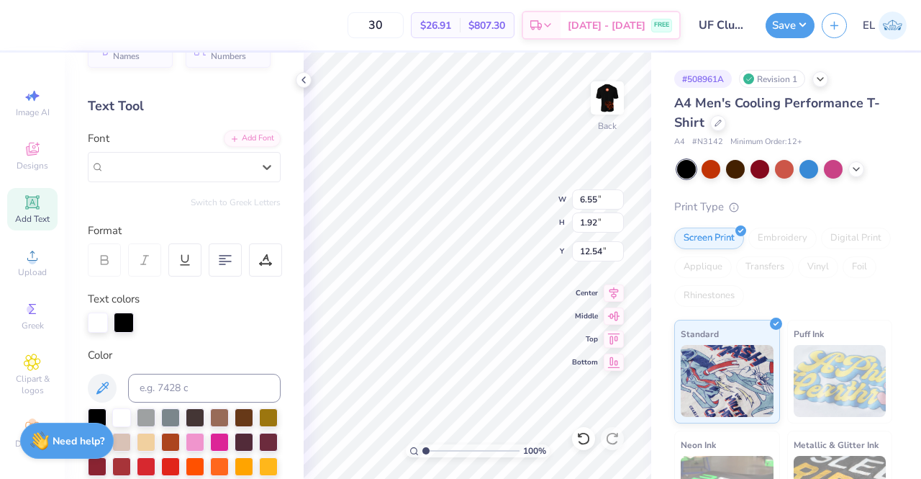
scroll to position [19, 0]
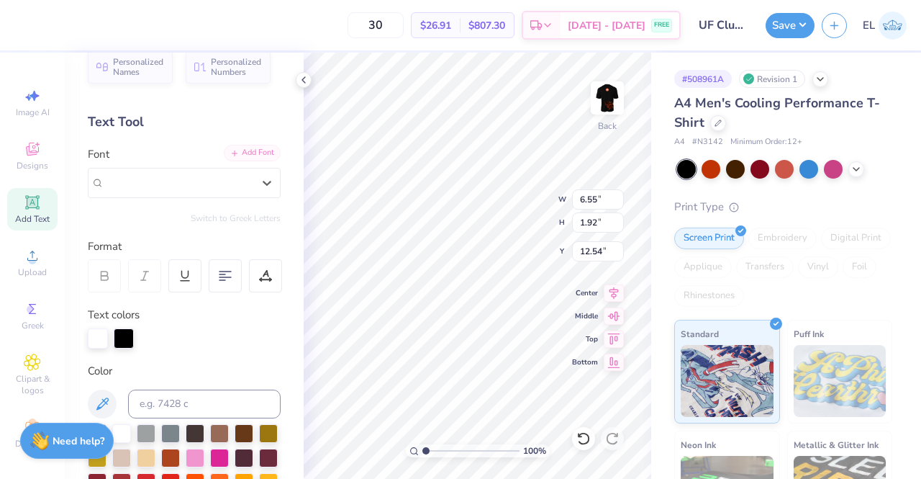
click at [258, 153] on div "Add Font" at bounding box center [252, 153] width 57 height 17
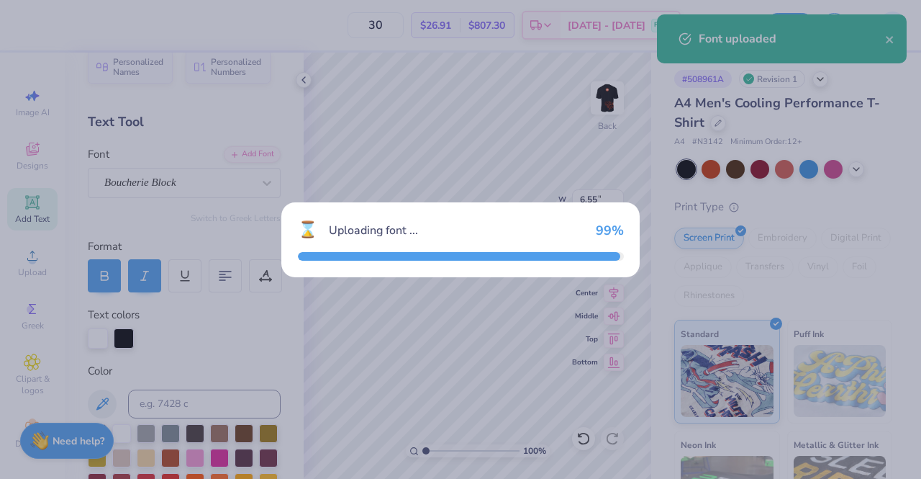
type input "5.04"
type input "2.07"
type input "12.47"
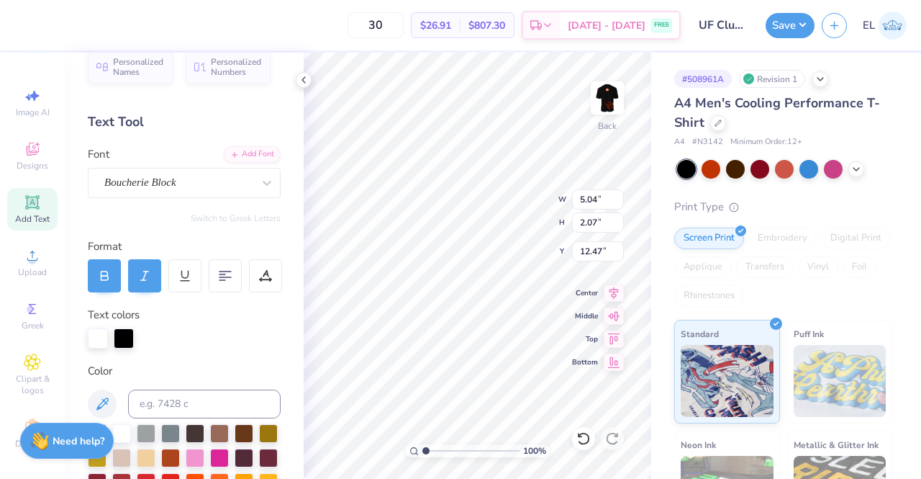
scroll to position [12, 4]
type textarea "GATOR RUGBY CLUB"
type textarea "GATOR"
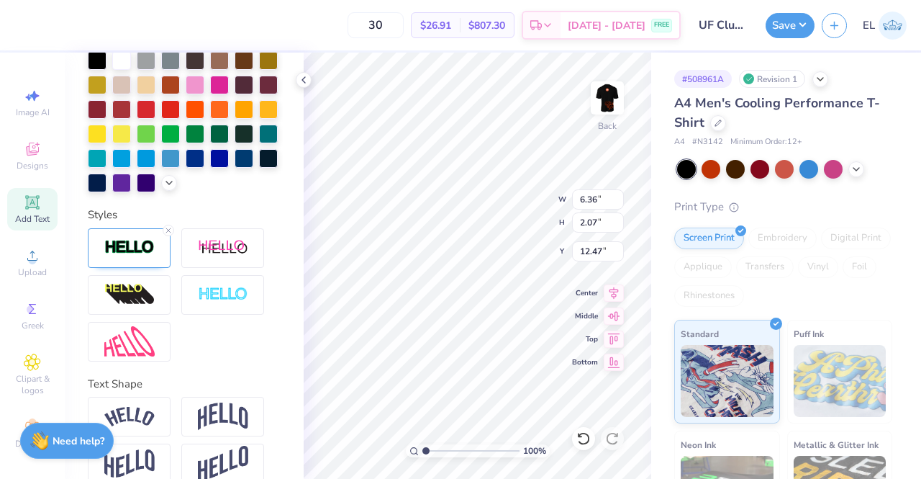
scroll to position [230, 0]
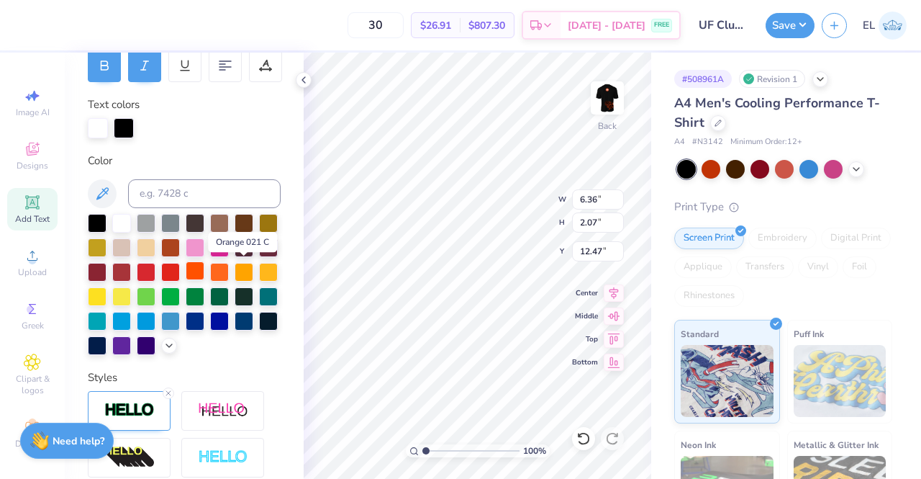
click at [204, 274] on div at bounding box center [195, 270] width 19 height 19
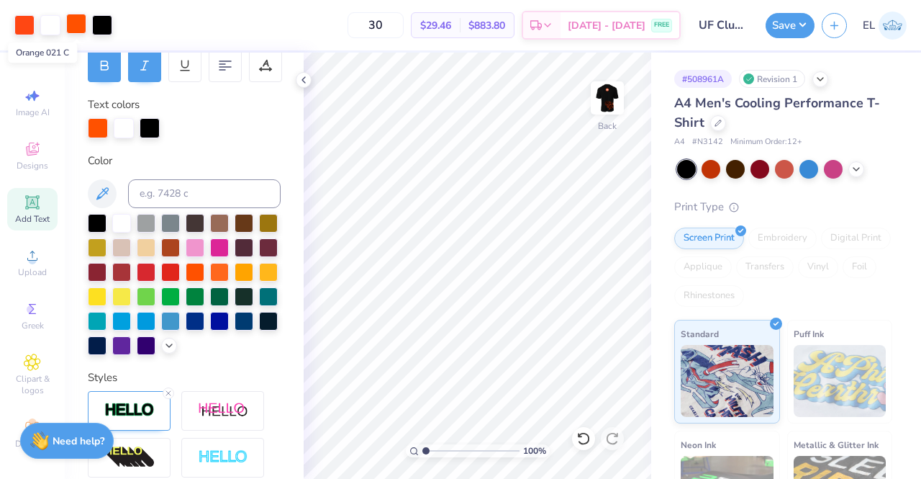
click at [81, 30] on div at bounding box center [76, 24] width 20 height 20
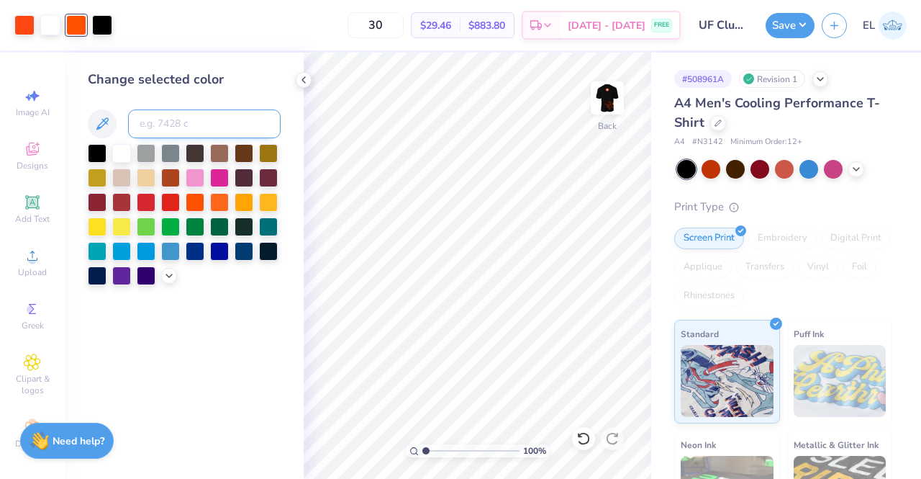
click at [158, 126] on input at bounding box center [204, 123] width 153 height 29
type input "172"
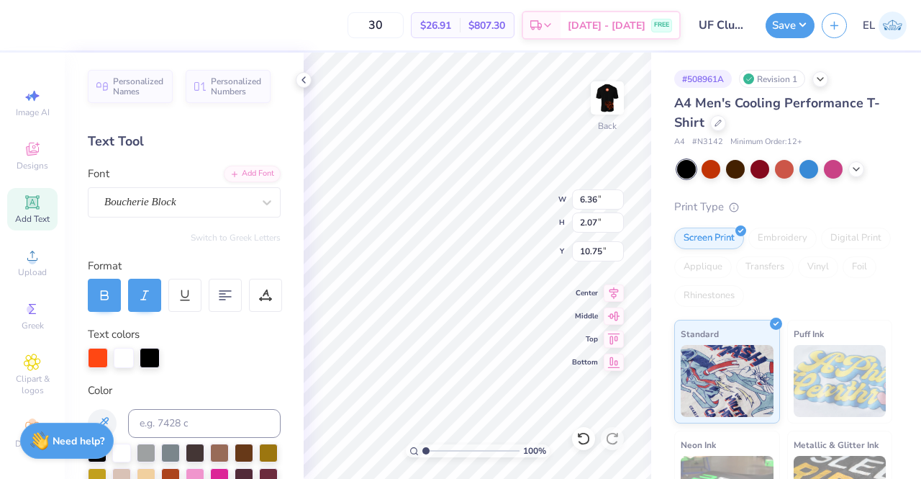
type input "10.75"
type input "8.99"
type input "2.92"
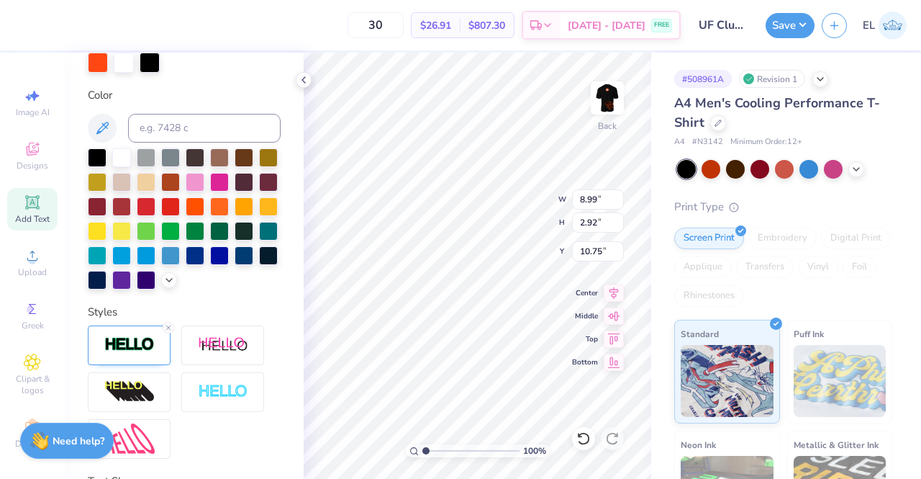
scroll to position [304, 0]
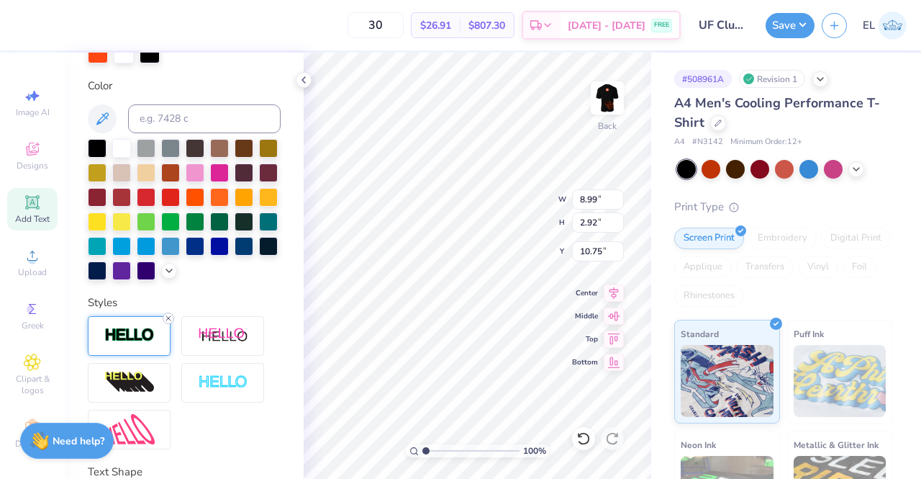
click at [168, 322] on icon at bounding box center [168, 318] width 9 height 9
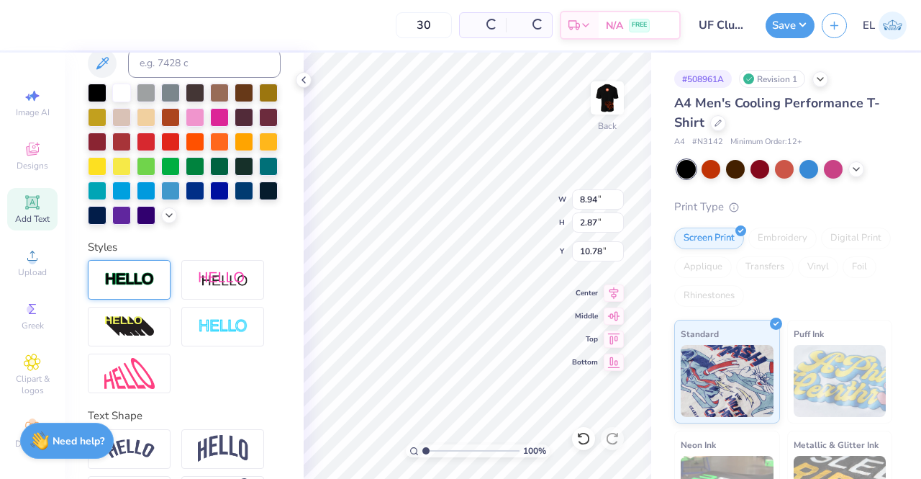
type input "8.94"
type input "2.87"
type input "10.78"
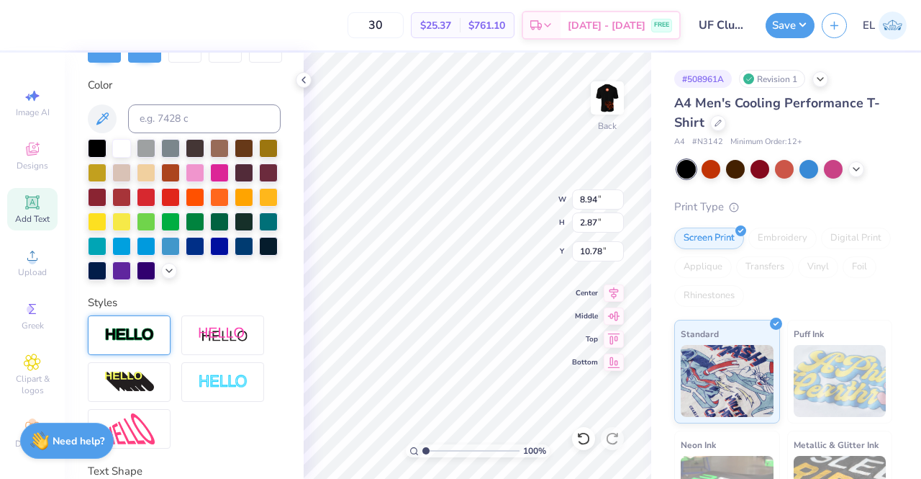
scroll to position [12, 1]
type input "14.05"
type textarea "RUGBY CLUB"
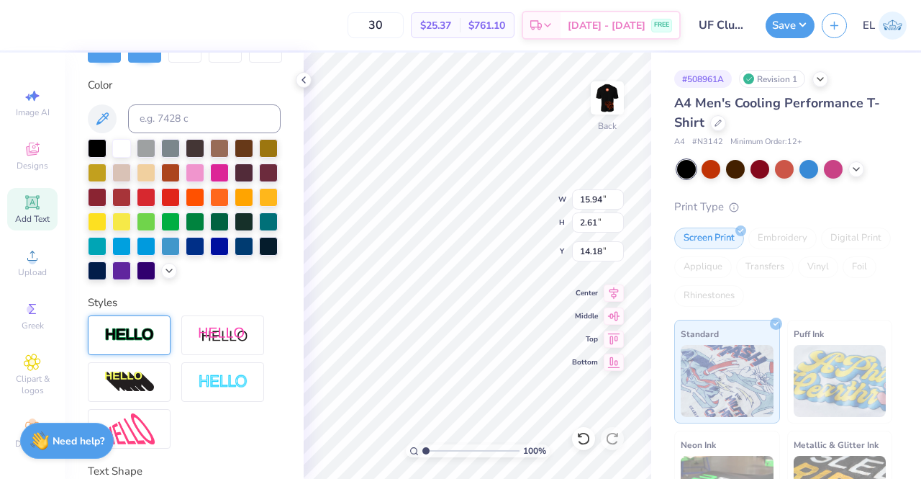
type input "5.97"
type input "0.98"
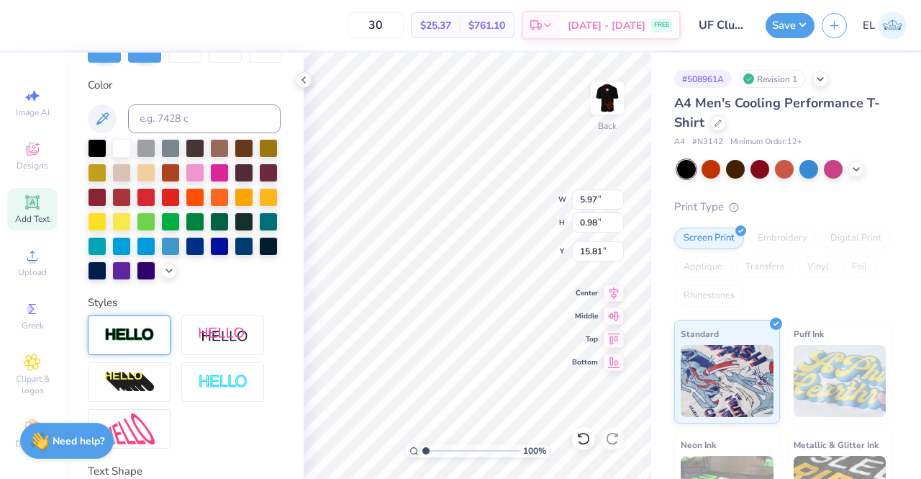
type input "14.10"
type input "8.74"
type input "1.43"
type input "3.00"
type input "11.86"
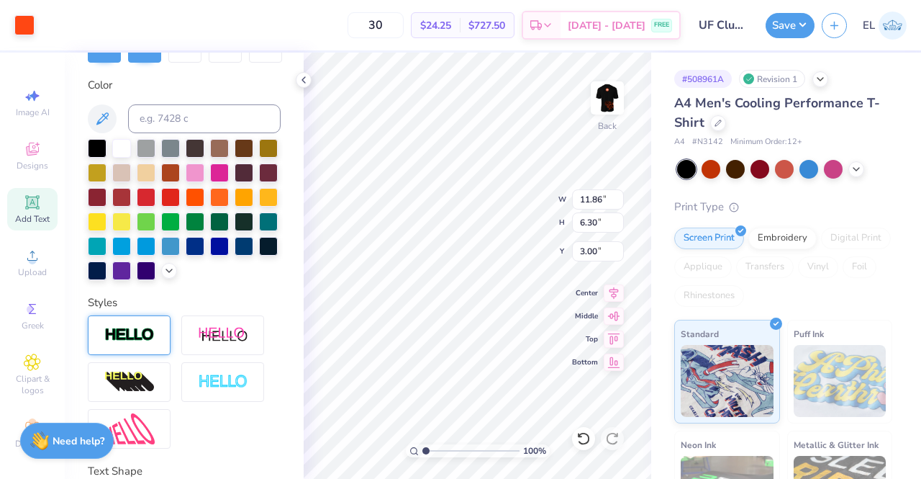
type input "6.30"
type input "4.08"
type input "11.22"
type input "5.96"
type input "4.41"
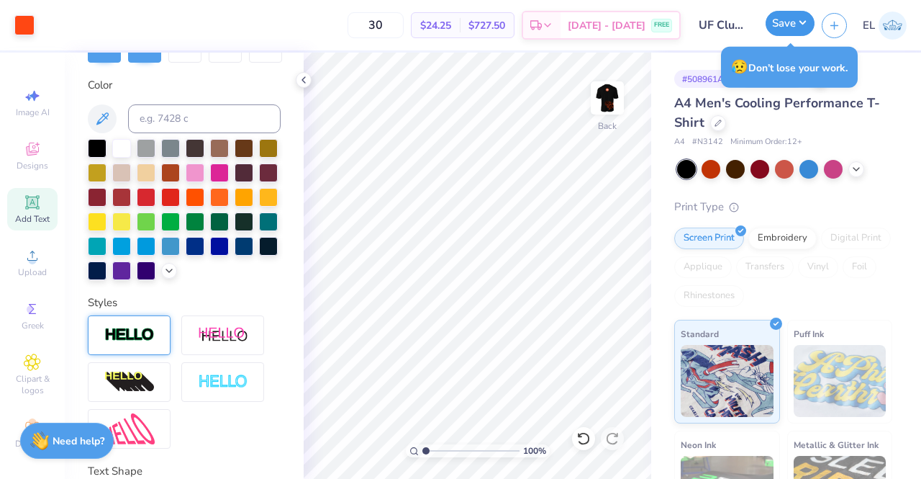
click at [796, 22] on button "Save" at bounding box center [790, 23] width 49 height 25
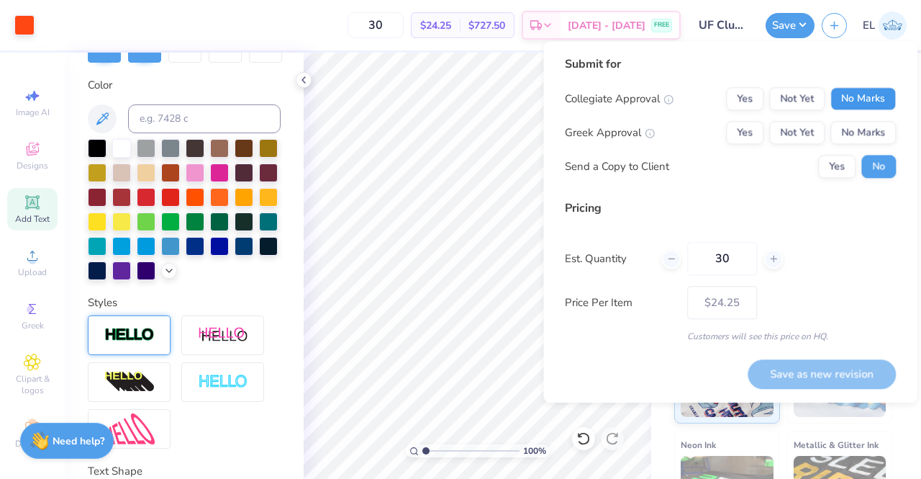
click at [851, 100] on button "No Marks" at bounding box center [863, 98] width 65 height 23
click at [802, 107] on button "Not Yet" at bounding box center [796, 98] width 55 height 23
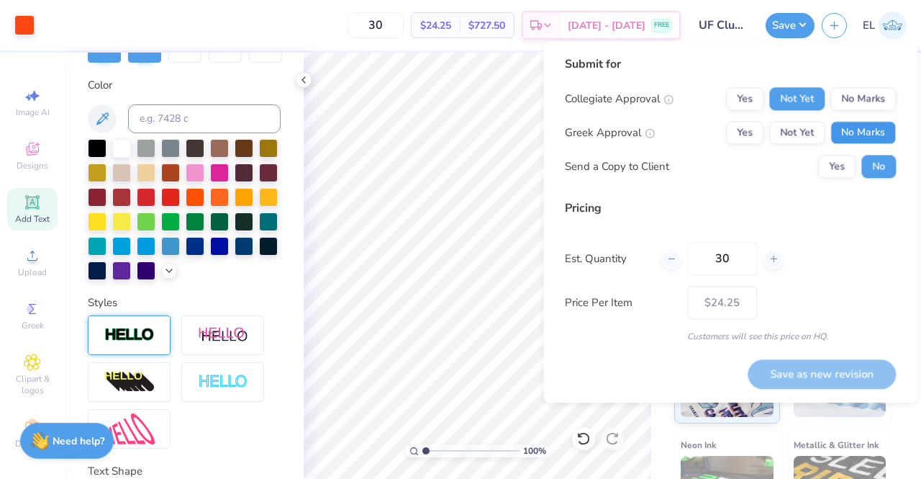
click at [851, 132] on button "No Marks" at bounding box center [863, 132] width 65 height 23
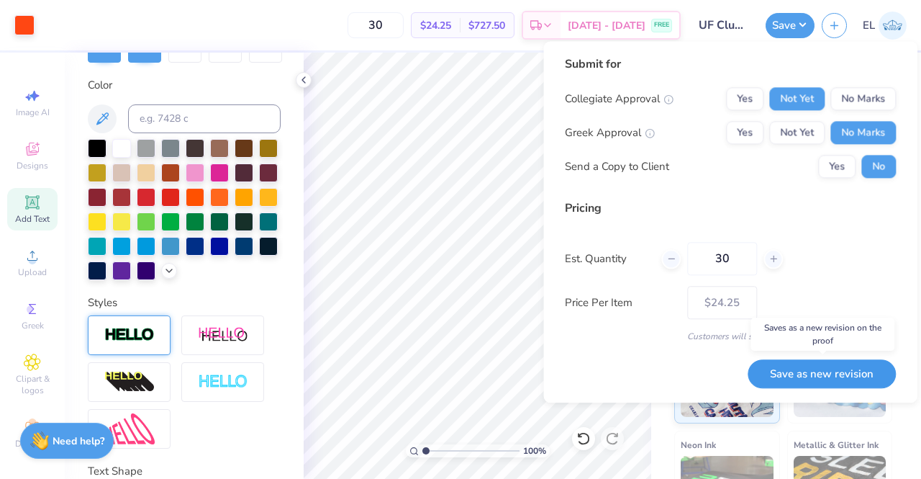
click at [851, 379] on button "Save as new revision" at bounding box center [822, 374] width 148 height 30
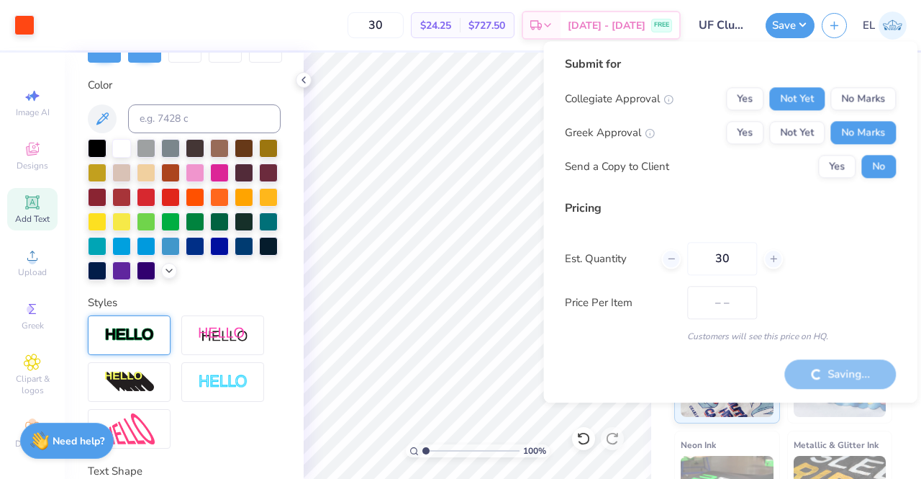
type input "$24.25"
